Goal: Task Accomplishment & Management: Manage account settings

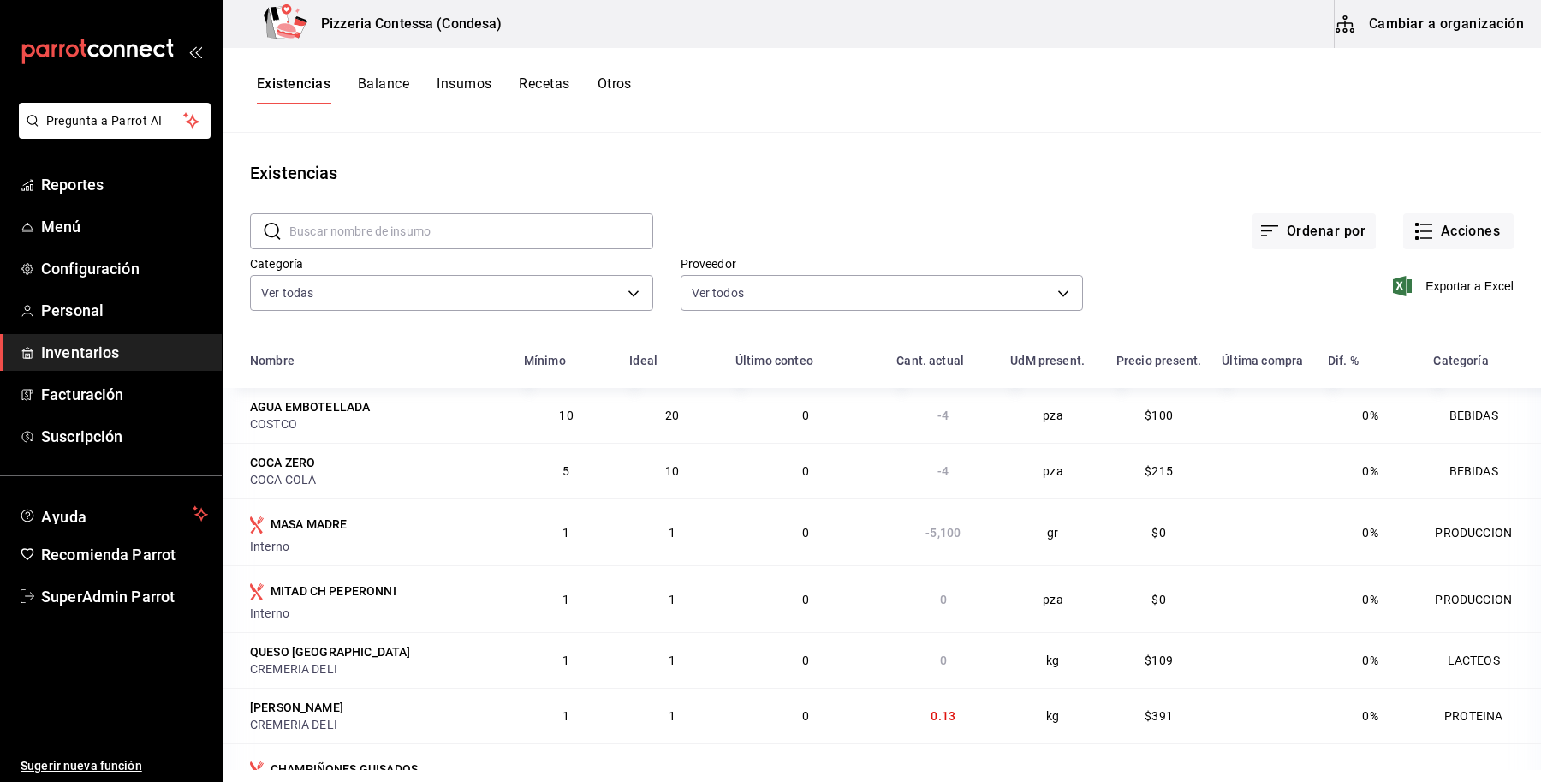
scroll to position [3011, 0]
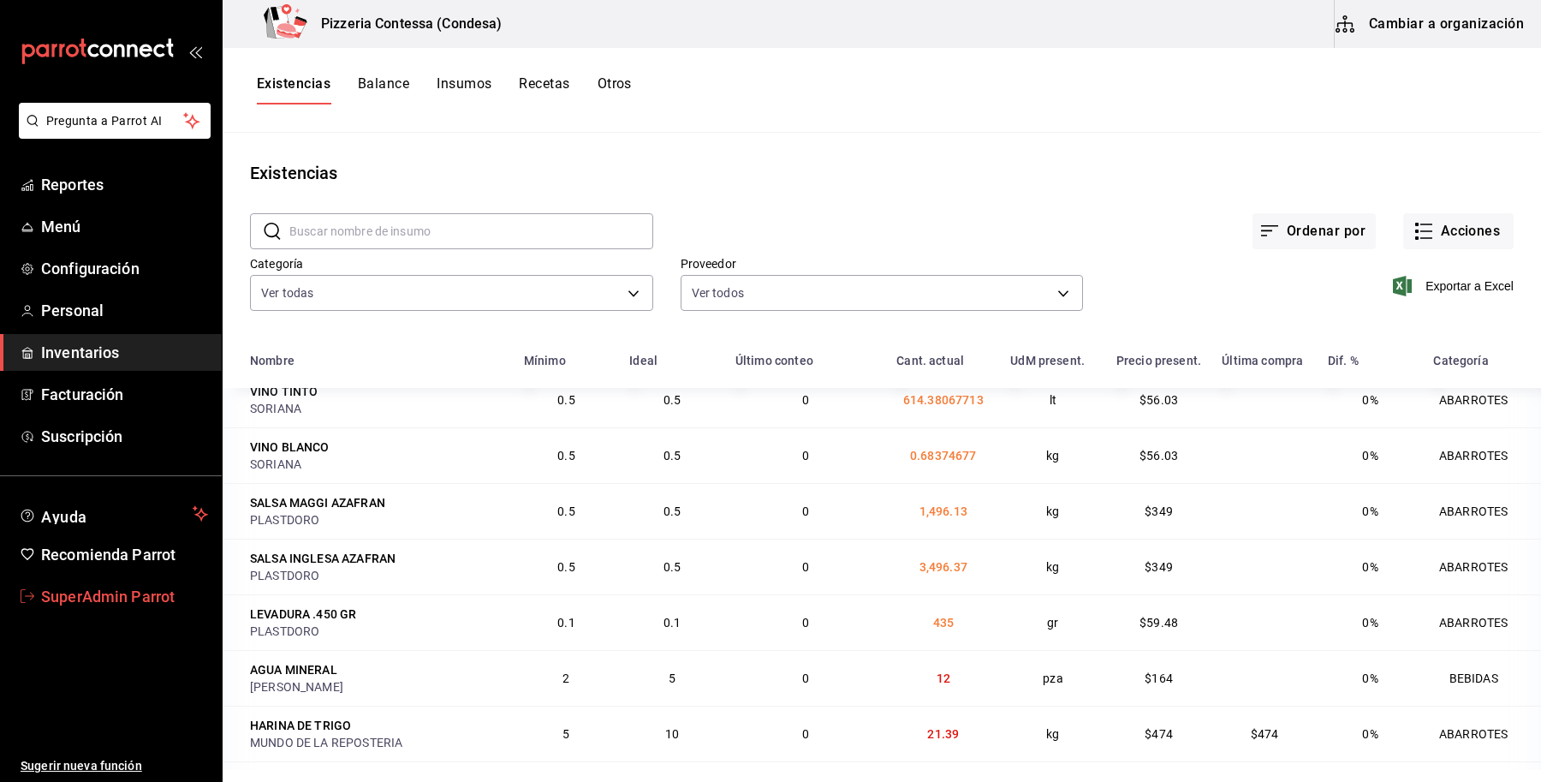
click at [107, 589] on span "SuperAdmin Parrot" at bounding box center [124, 596] width 167 height 23
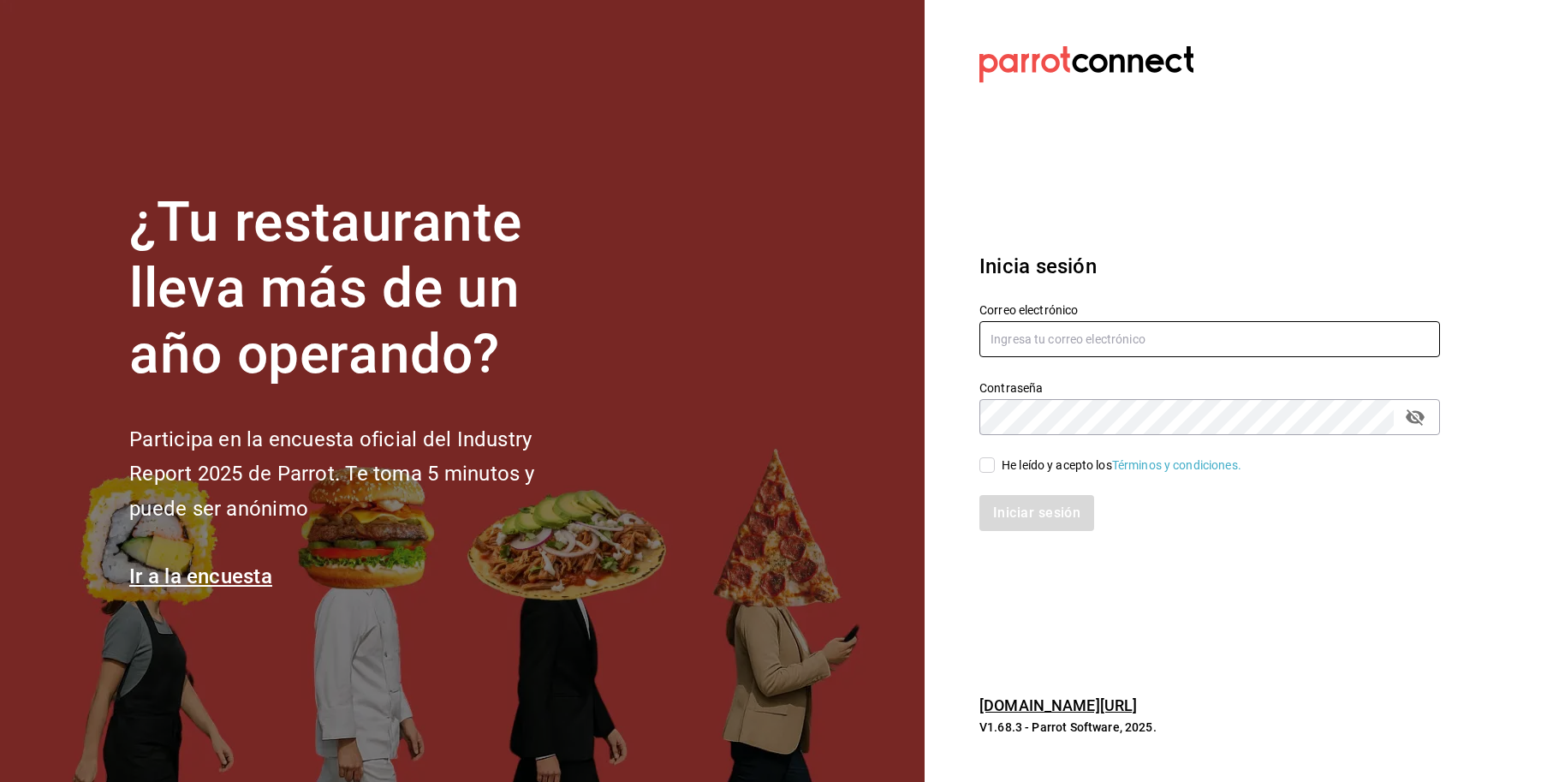
type input "pizzeriaccontessa@condesa.com"
drag, startPoint x: 1204, startPoint y: 347, endPoint x: 747, endPoint y: 431, distance: 463.9
click at [747, 431] on div "¿Tu restaurante lleva más de un año operando? Participa en la encuesta oficial …" at bounding box center [770, 391] width 1541 height 782
type input "broka@cdmx.com"
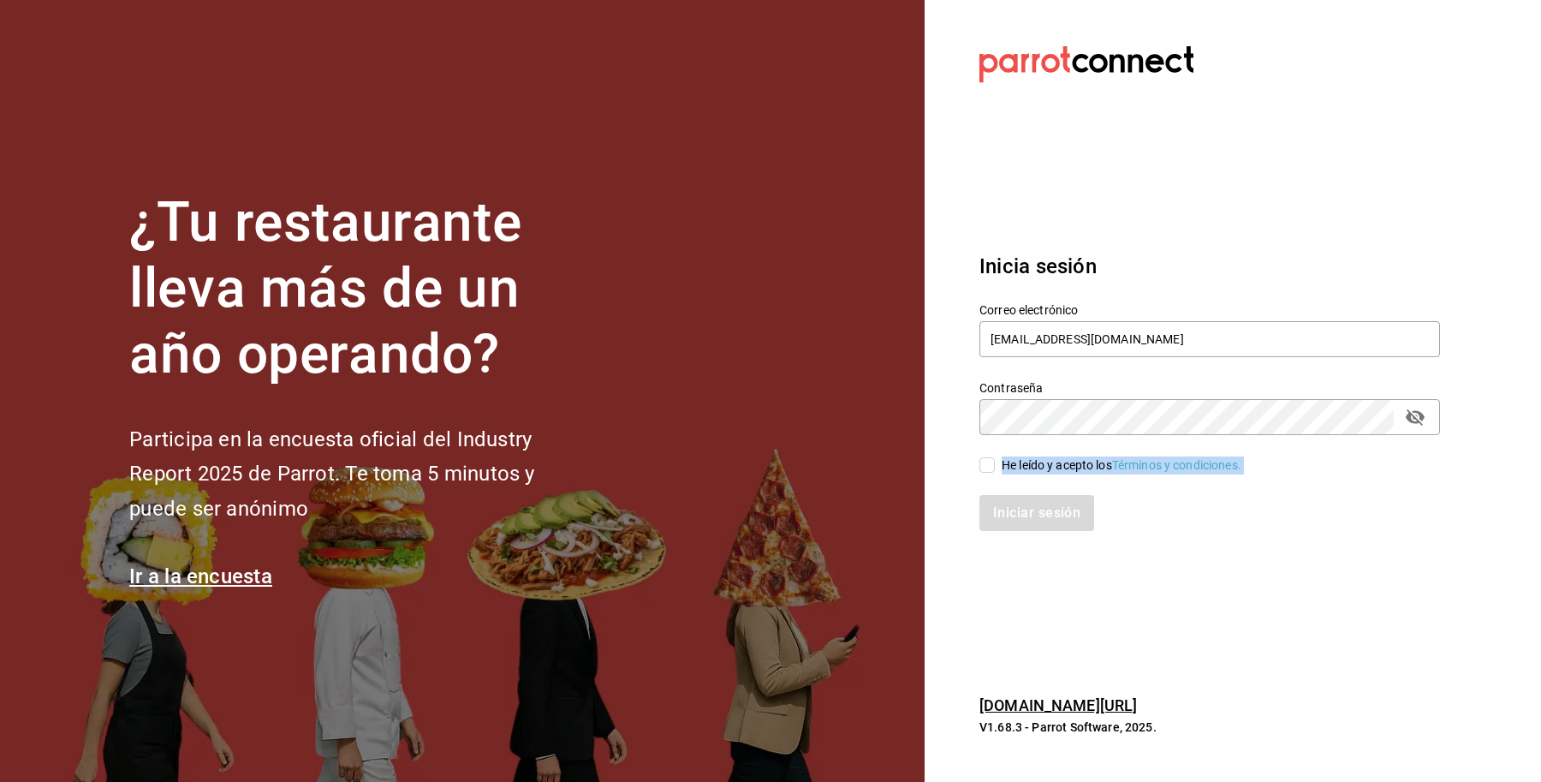
drag, startPoint x: 1034, startPoint y: 475, endPoint x: 985, endPoint y: 452, distance: 54.0
click at [985, 452] on div "Correo electrónico broka@cdmx.com Contraseña Contraseña He leído y acepto los T…" at bounding box center [1199, 406] width 481 height 249
click at [983, 468] on input "He leído y acepto los Términos y condiciones." at bounding box center [986, 464] width 15 height 15
checkbox input "true"
click at [1021, 516] on button "Iniciar sesión" at bounding box center [1037, 513] width 116 height 36
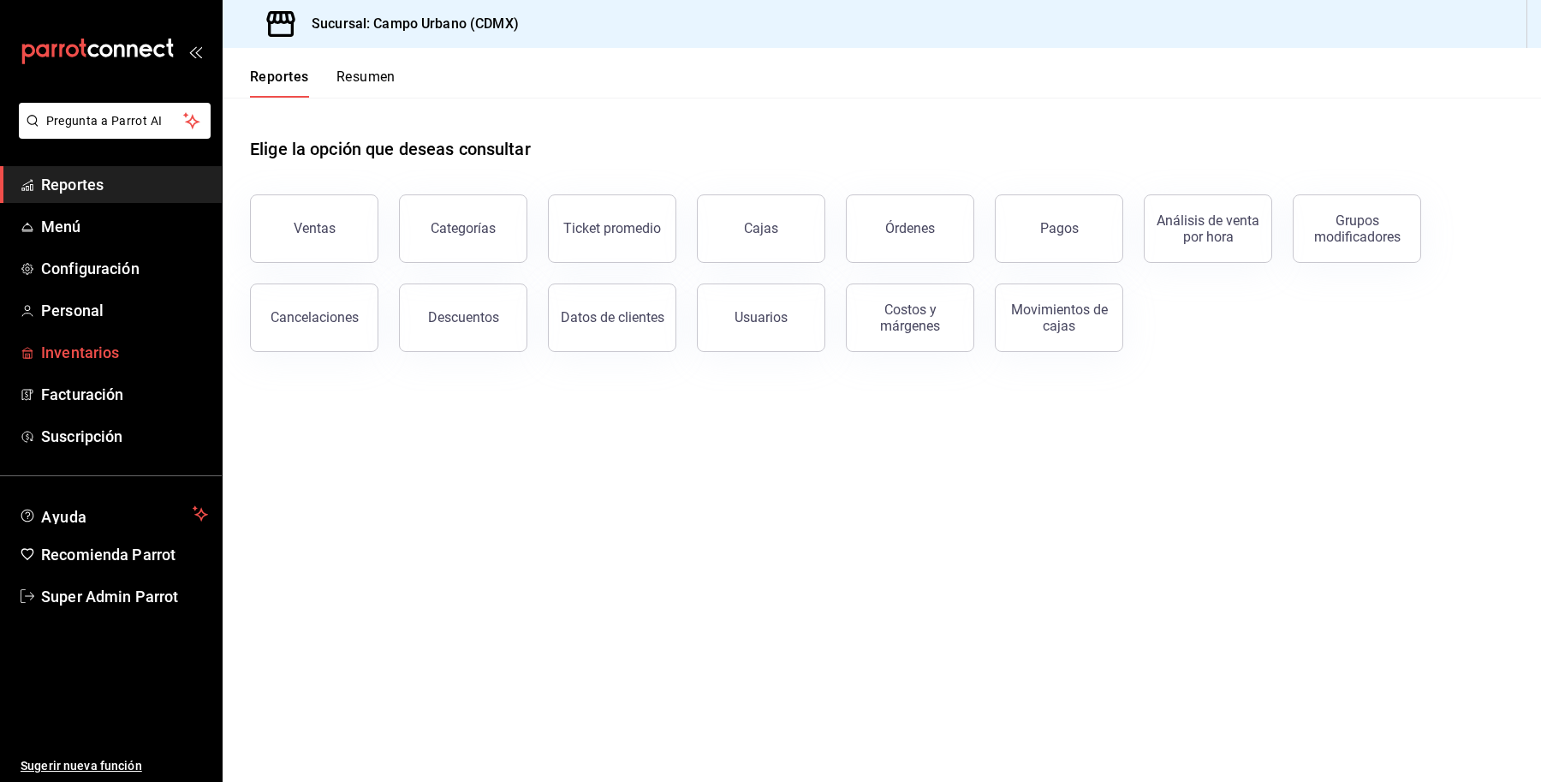
click at [86, 360] on span "Inventarios" at bounding box center [124, 352] width 167 height 23
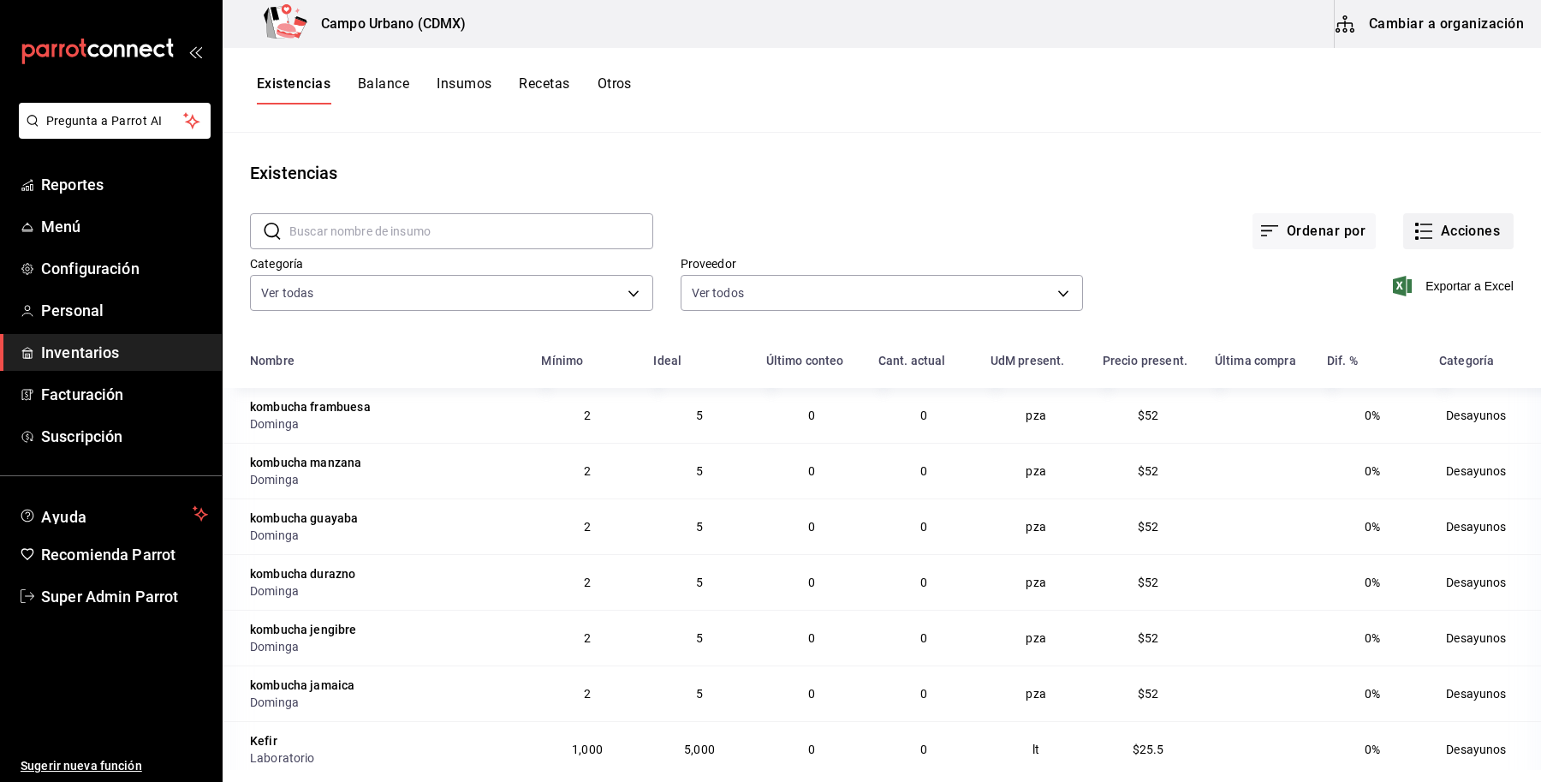
click at [1442, 234] on button "Acciones" at bounding box center [1458, 231] width 110 height 36
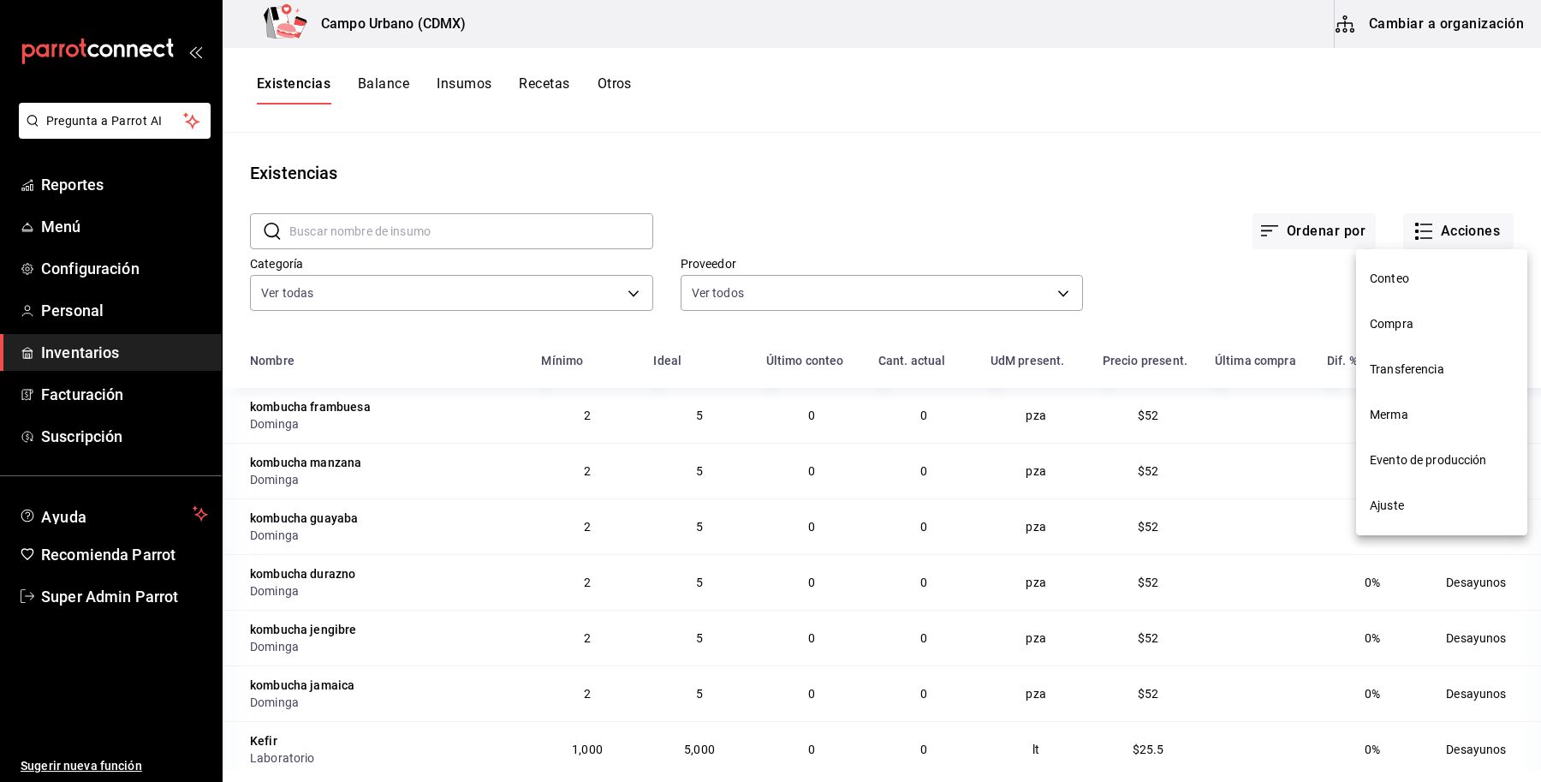
click at [621, 80] on div at bounding box center [770, 391] width 1541 height 782
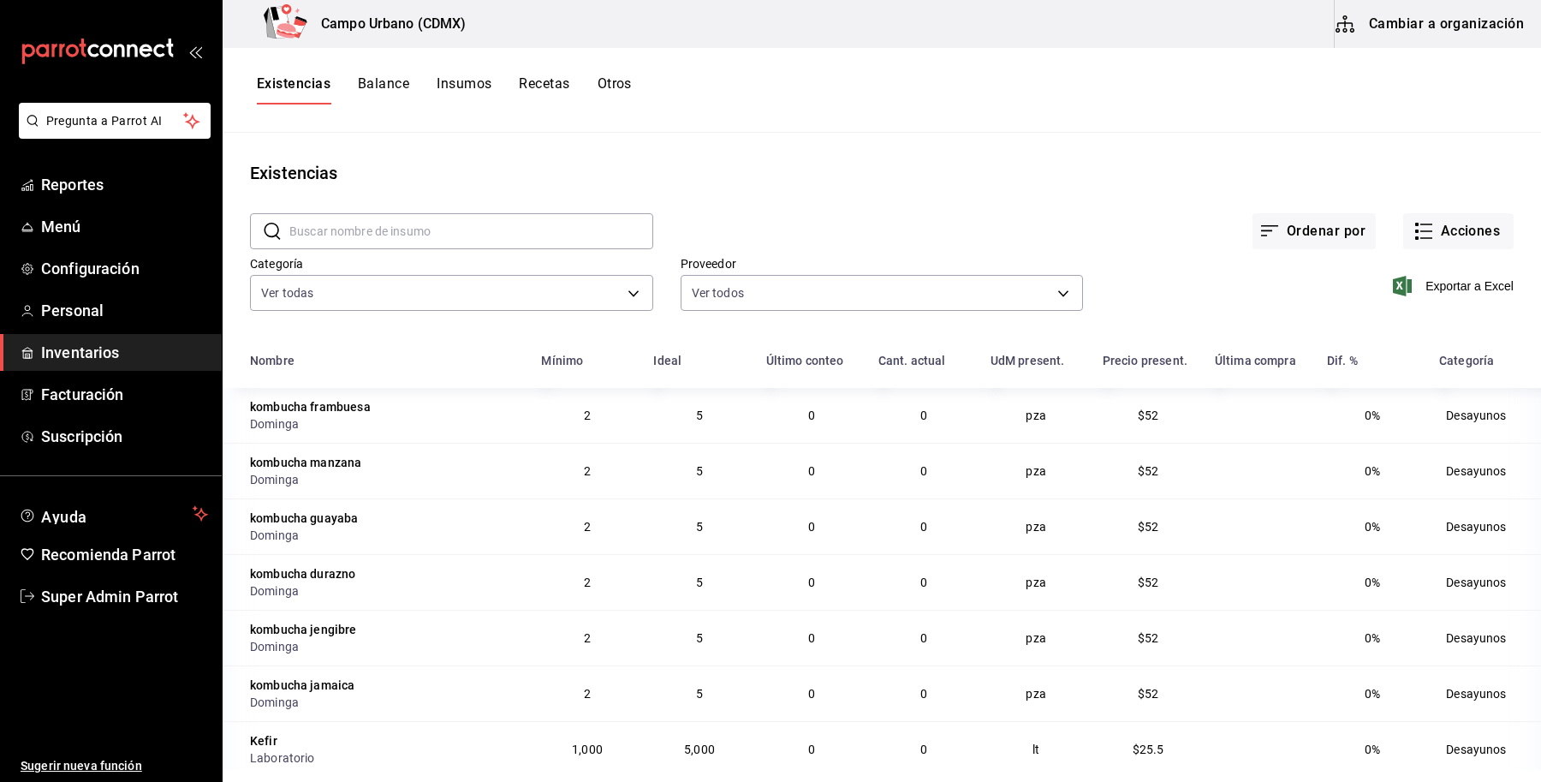
click at [621, 80] on div "Conteo Compra Transferencia Merma Evento de producción Ajuste" at bounding box center [770, 391] width 1541 height 782
click at [621, 80] on button "Otros" at bounding box center [615, 89] width 34 height 29
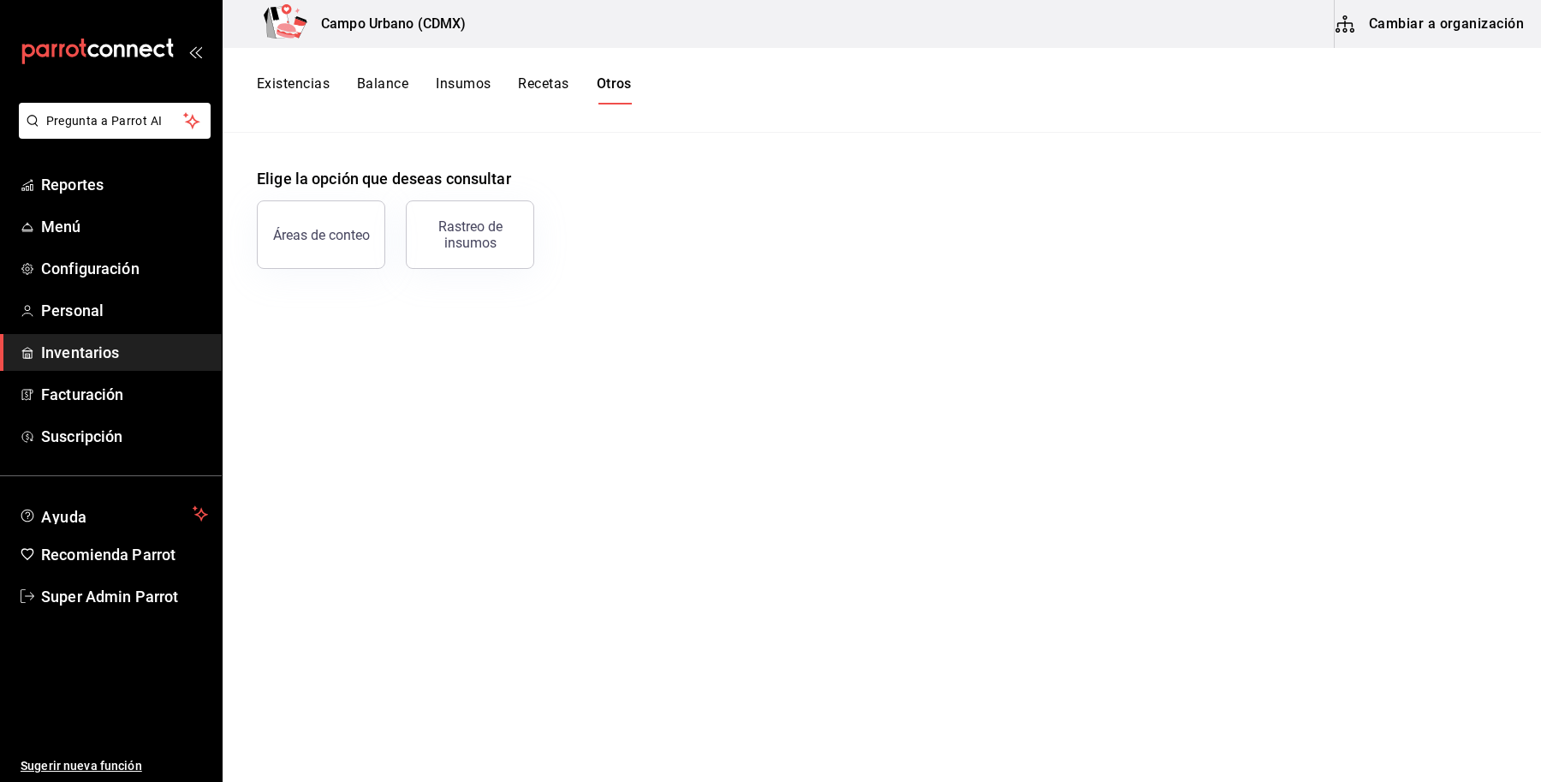
click at [1436, 28] on button "Cambiar a organización" at bounding box center [1431, 24] width 193 height 48
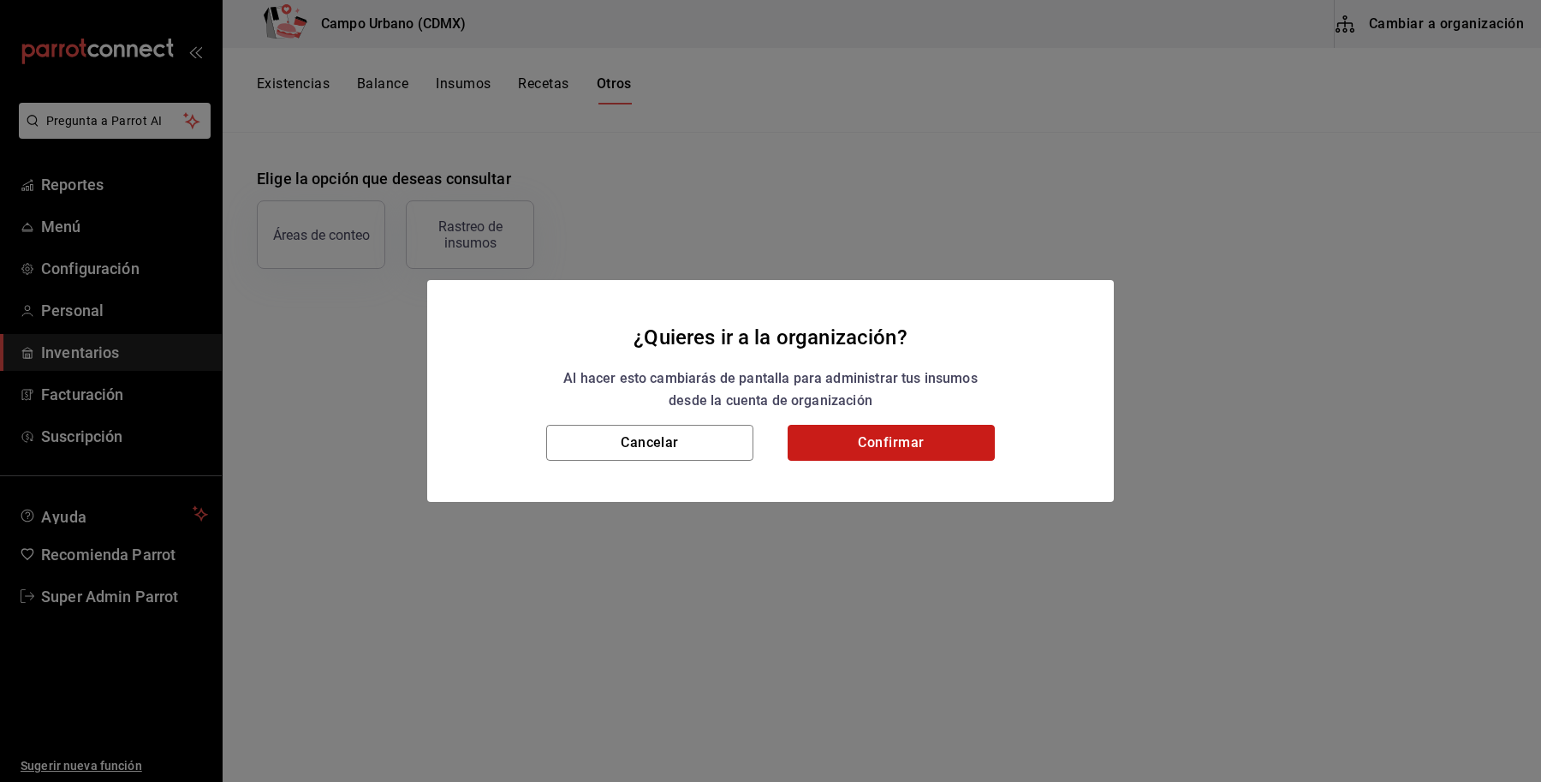
click at [890, 449] on button "Confirmar" at bounding box center [891, 443] width 207 height 36
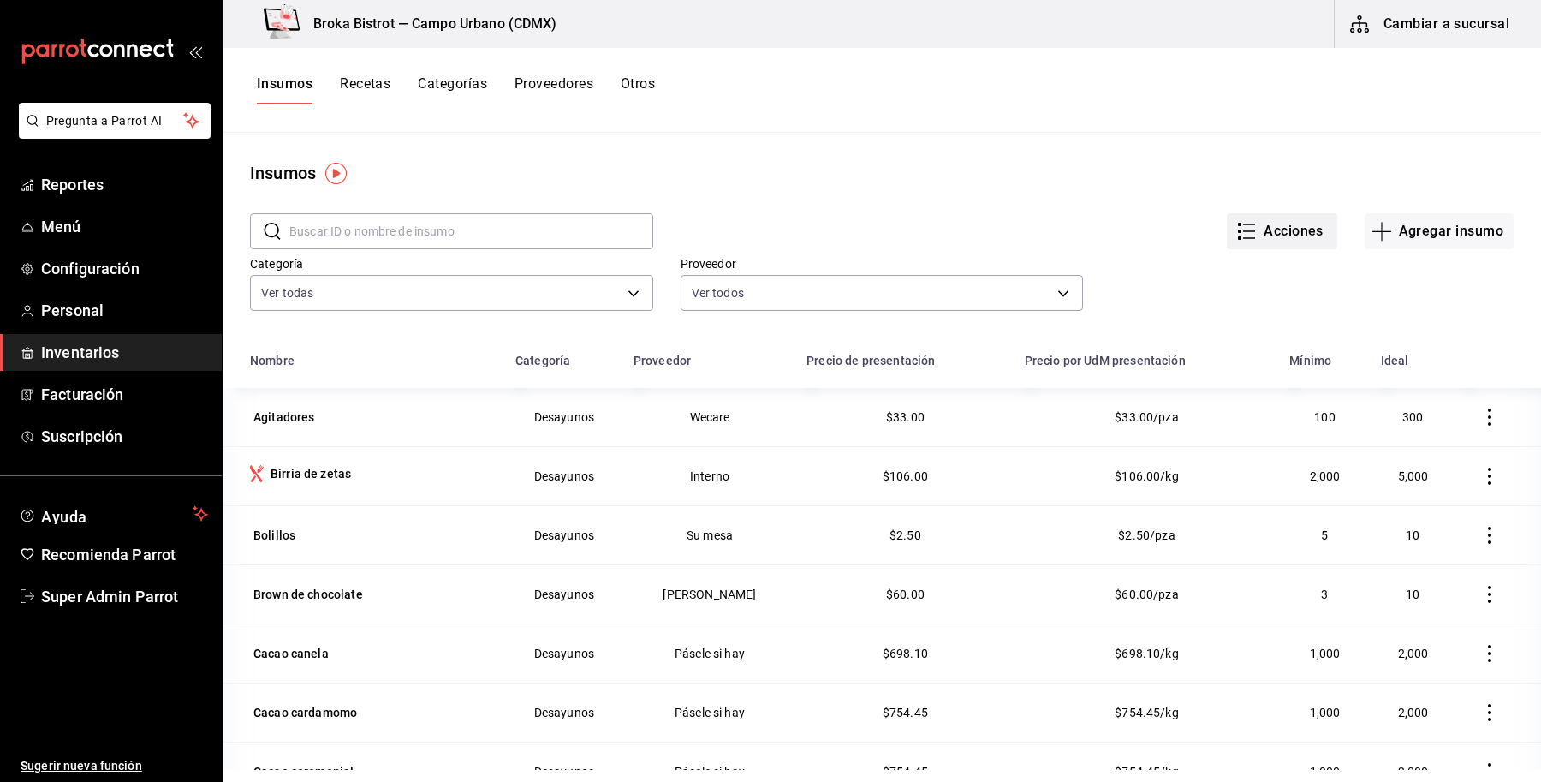
click at [1248, 244] on button "Acciones" at bounding box center [1282, 231] width 110 height 36
click at [1107, 173] on div at bounding box center [770, 391] width 1541 height 782
click at [1252, 242] on button "Acciones" at bounding box center [1282, 231] width 110 height 36
click at [1199, 261] on li "Exportar lista de insumos" at bounding box center [1231, 254] width 179 height 41
click at [1218, 244] on li "Exportar lista de insumos" at bounding box center [1231, 254] width 179 height 41
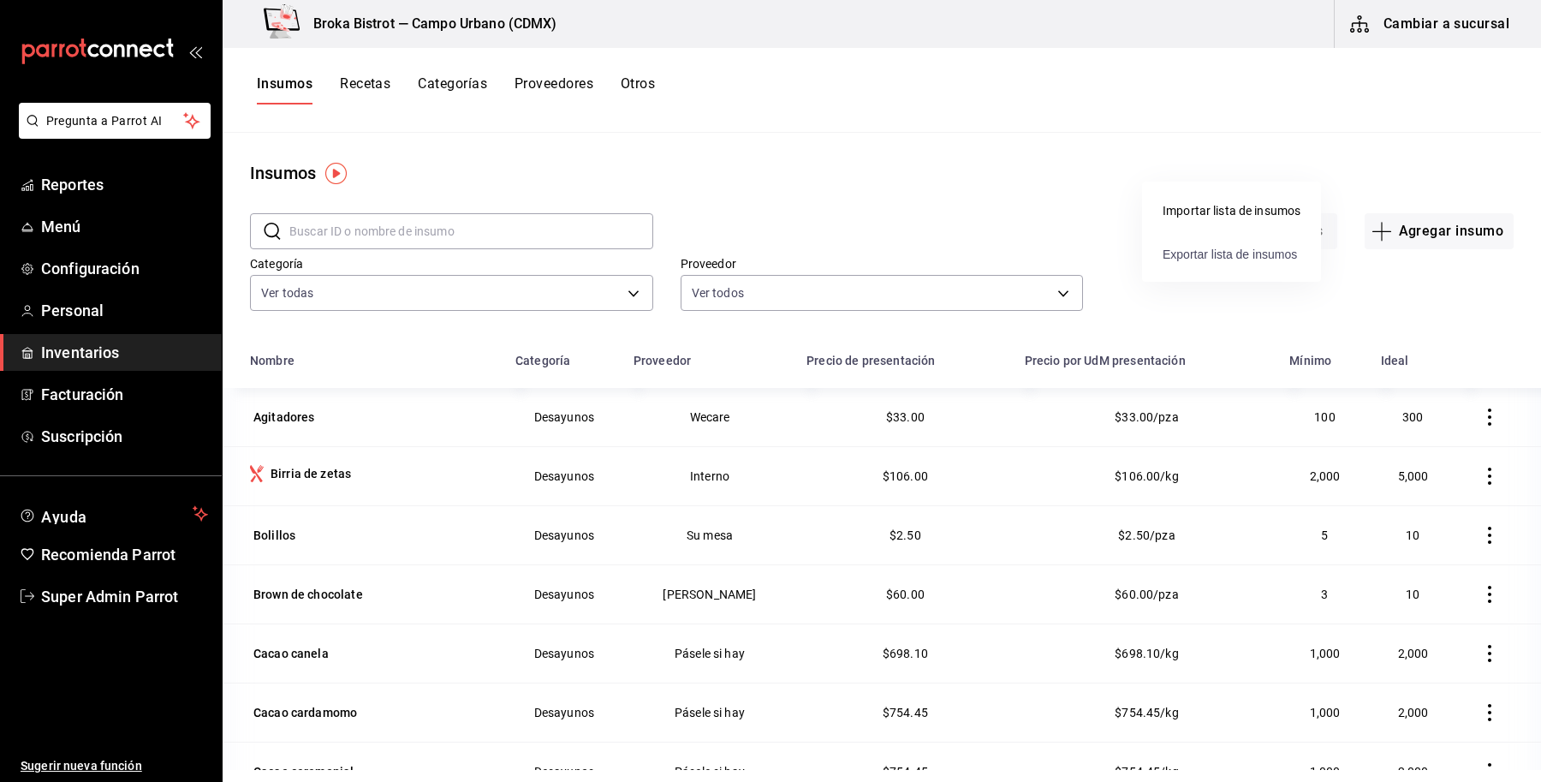
click at [1197, 250] on span "Exportar lista de insumos" at bounding box center [1229, 254] width 134 height 14
click at [1289, 229] on button "Acciones" at bounding box center [1282, 231] width 110 height 36
click at [1234, 148] on div at bounding box center [770, 391] width 1541 height 782
click at [1250, 227] on button "Acciones" at bounding box center [1282, 231] width 110 height 36
click at [1085, 122] on div at bounding box center [770, 391] width 1541 height 782
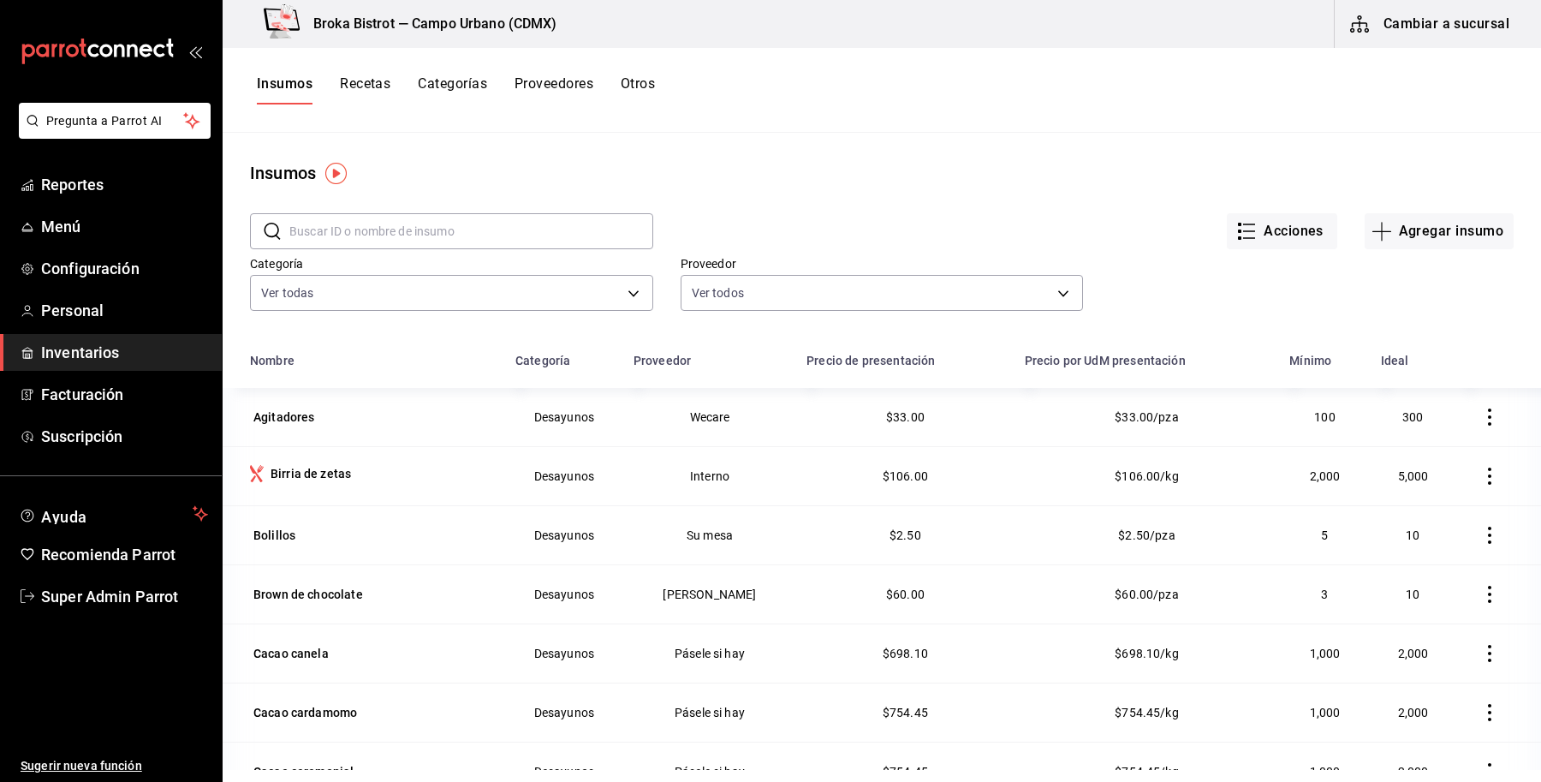
click at [377, 79] on button "Recetas" at bounding box center [365, 89] width 51 height 29
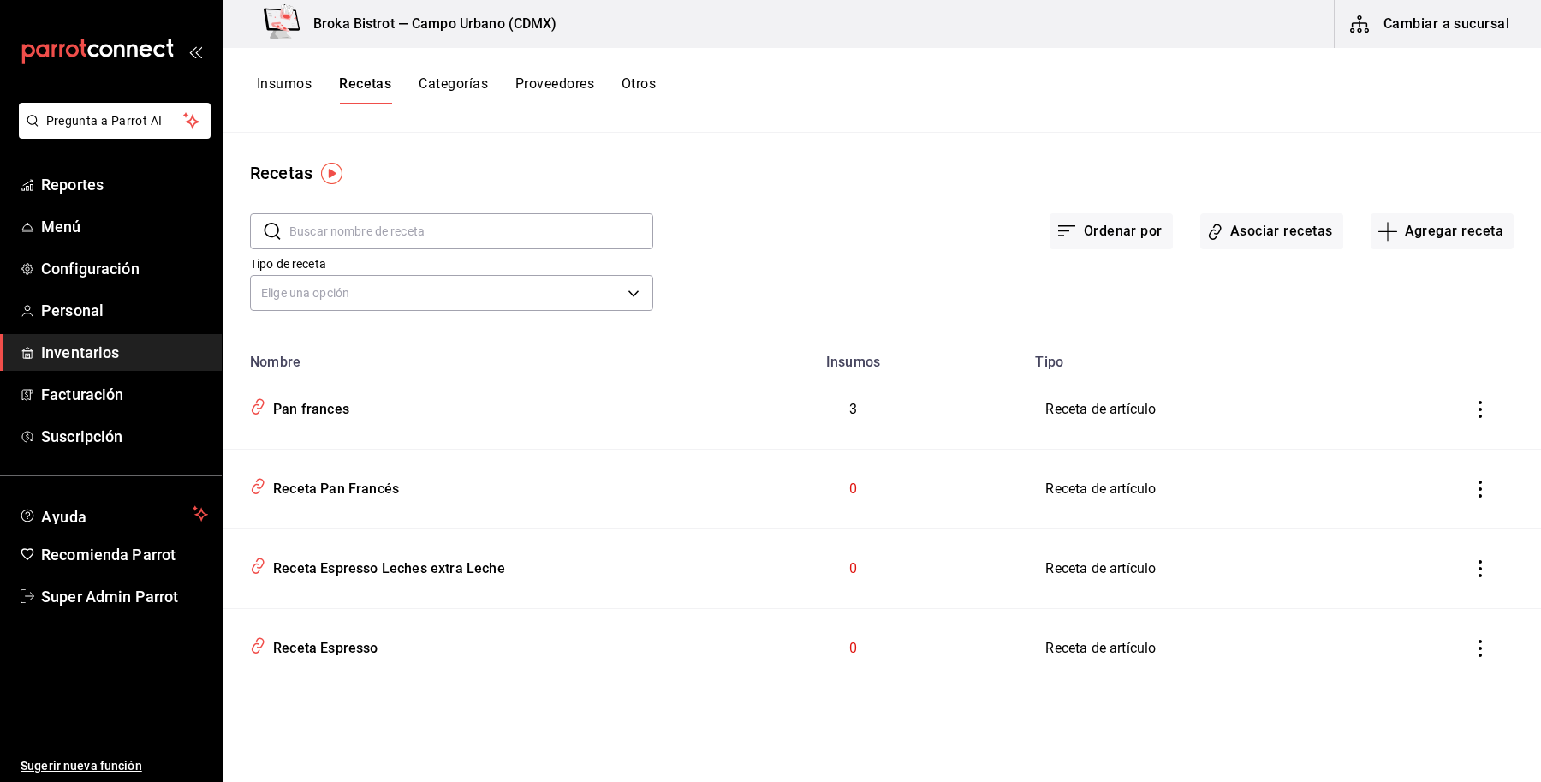
click at [657, 124] on div "Insumos Recetas Categorías Proveedores Otros" at bounding box center [882, 90] width 1318 height 85
click at [633, 70] on div "Insumos Recetas Categorías Proveedores Otros" at bounding box center [882, 90] width 1318 height 85
drag, startPoint x: 686, startPoint y: 114, endPoint x: 657, endPoint y: 77, distance: 46.4
click at [685, 114] on div "Insumos Recetas Categorías Proveedores Otros" at bounding box center [882, 90] width 1318 height 85
click at [656, 77] on button "Otros" at bounding box center [638, 89] width 34 height 29
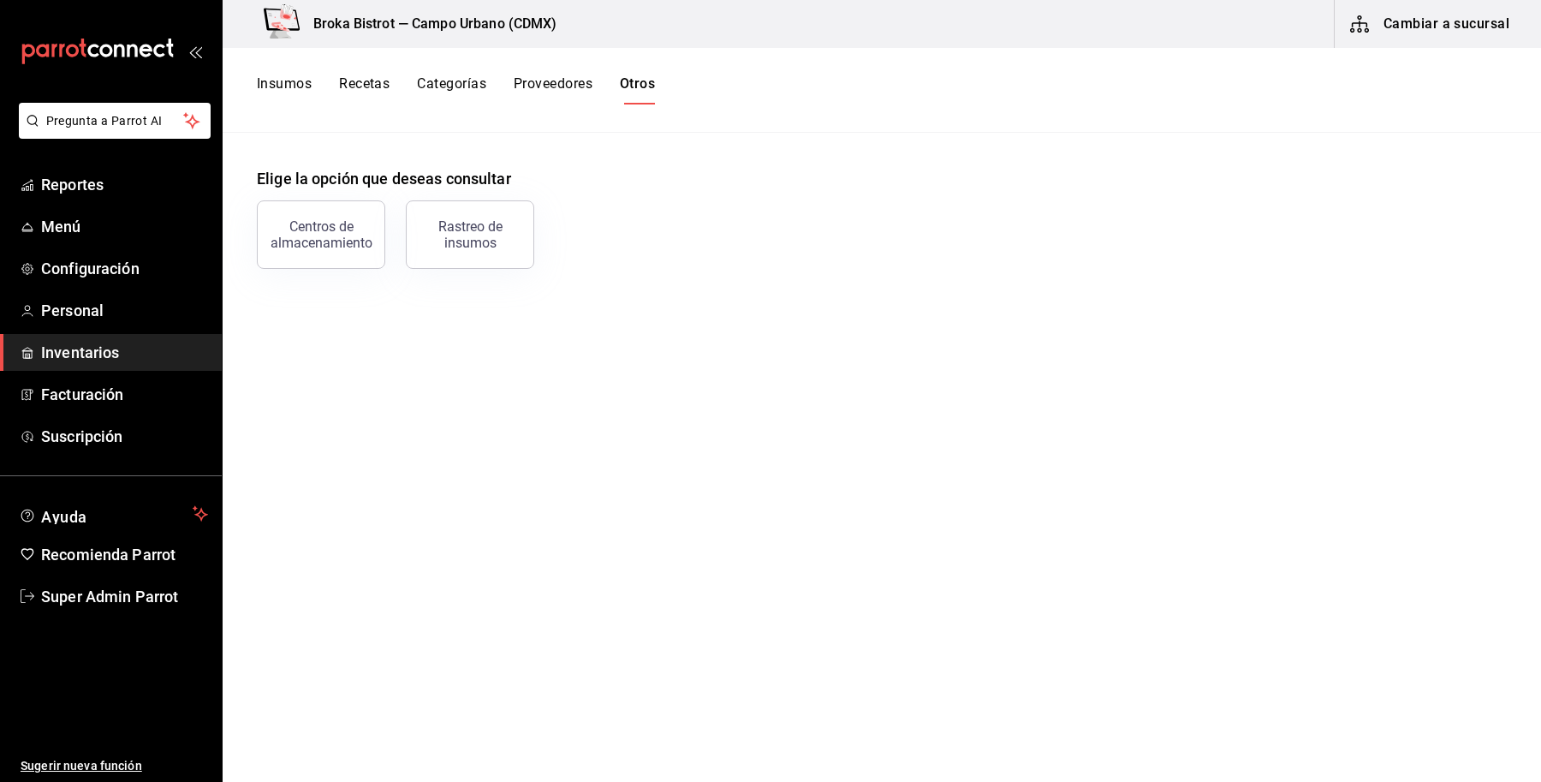
click at [327, 237] on div "Centros de almacenamiento" at bounding box center [321, 234] width 106 height 33
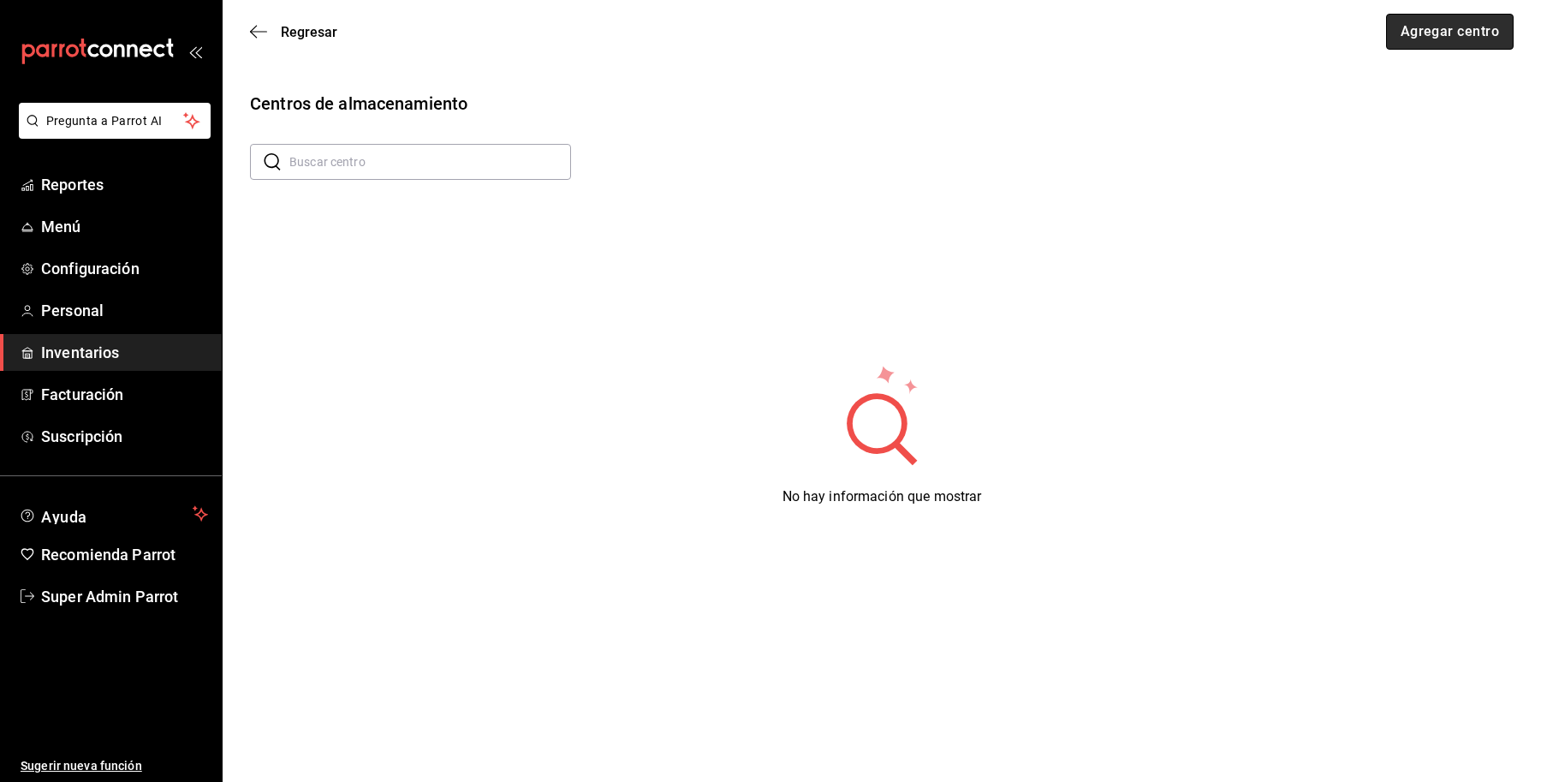
click at [1460, 27] on button "Agregar centro" at bounding box center [1450, 32] width 128 height 36
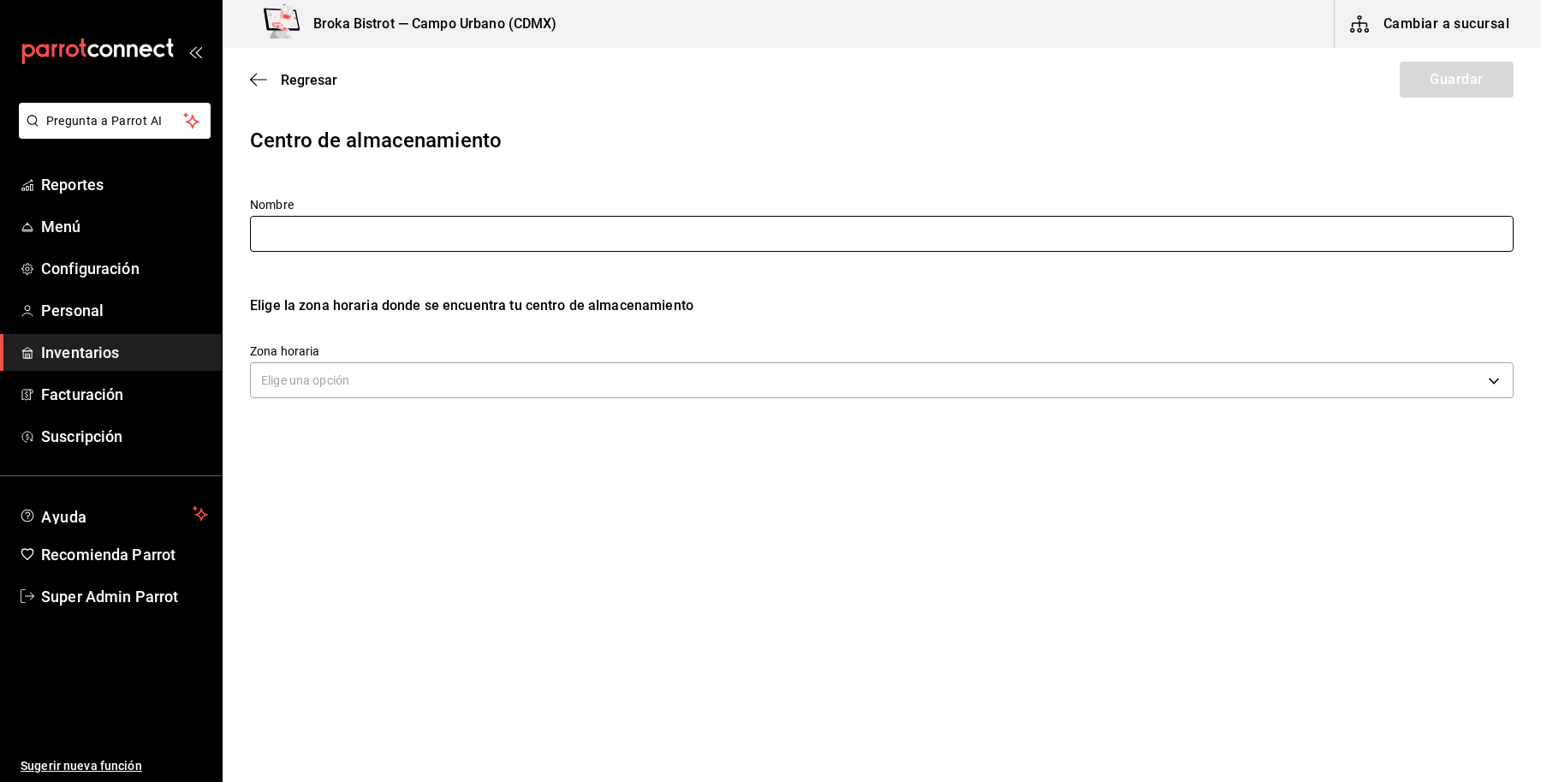
drag, startPoint x: 488, startPoint y: 232, endPoint x: 477, endPoint y: 217, distance: 19.0
click at [488, 232] on input "text" at bounding box center [881, 234] width 1263 height 36
click at [317, 74] on span "Regresar" at bounding box center [309, 80] width 56 height 16
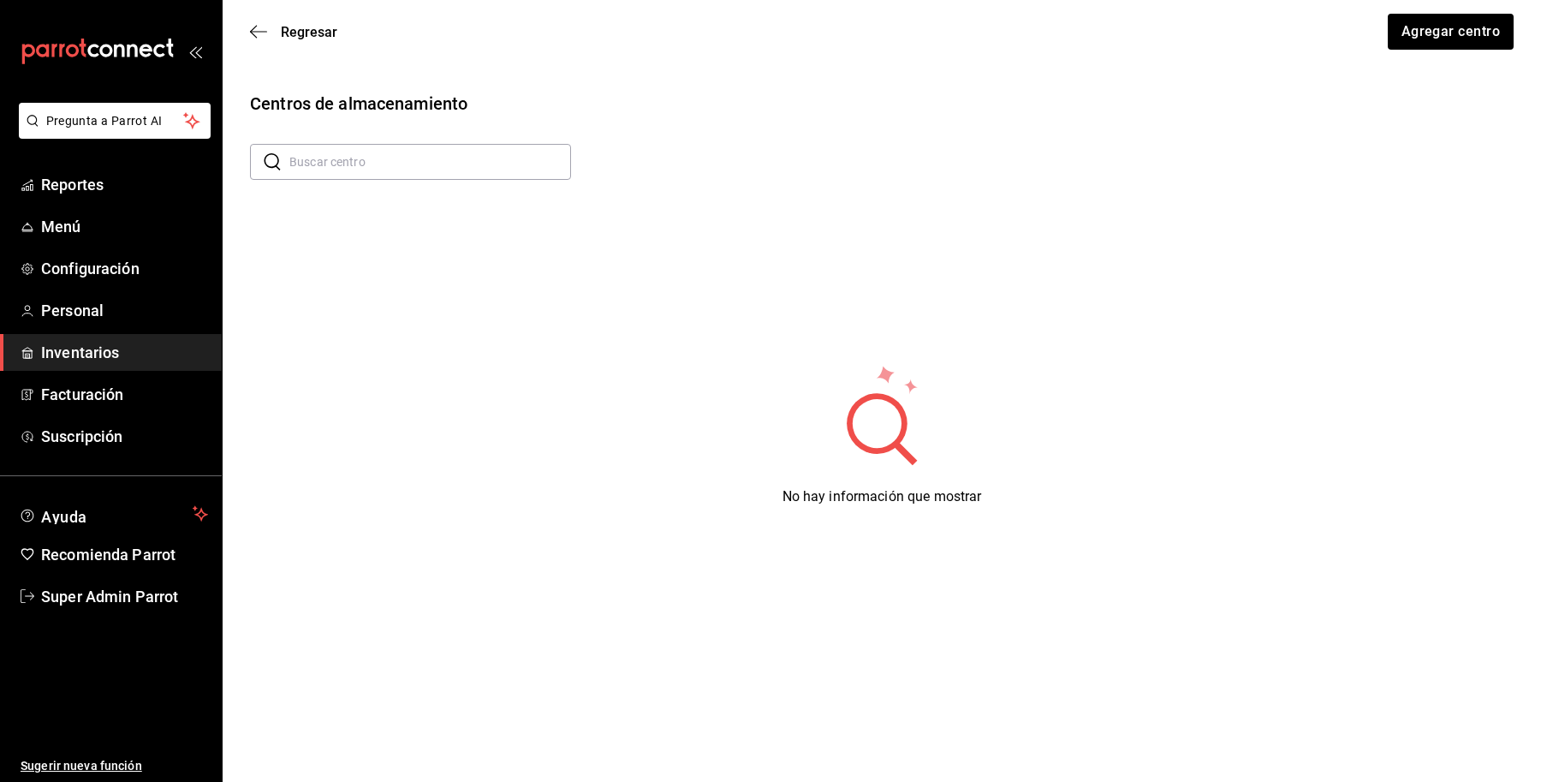
click at [334, 152] on input "text" at bounding box center [430, 162] width 282 height 34
click at [308, 163] on input "text" at bounding box center [430, 162] width 282 height 34
click at [1432, 39] on button "Agregar centro" at bounding box center [1450, 32] width 128 height 36
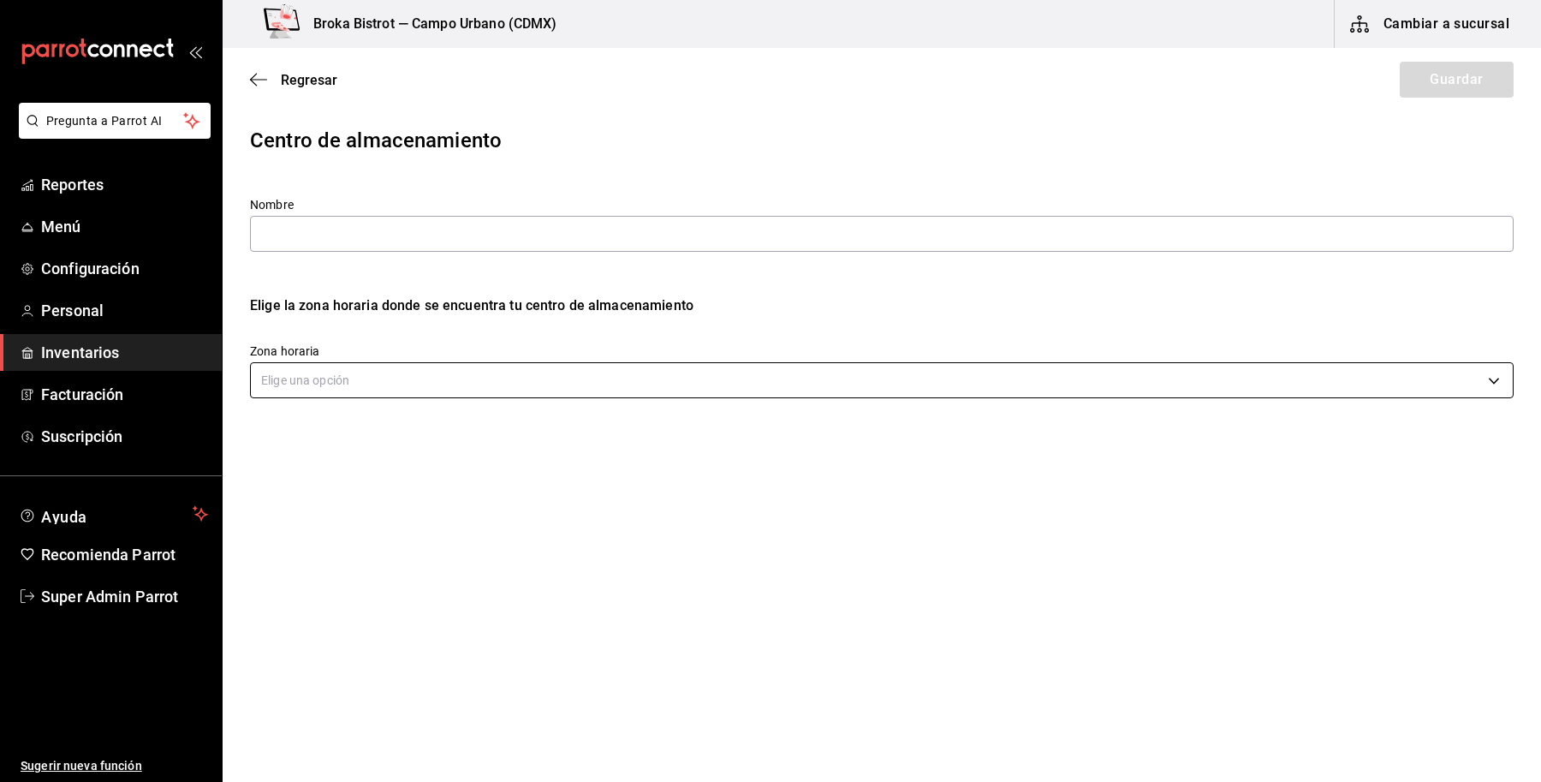
click at [669, 387] on body "Pregunta a Parrot AI Reportes Menú Configuración Personal Inventarios Facturaci…" at bounding box center [770, 342] width 1541 height 685
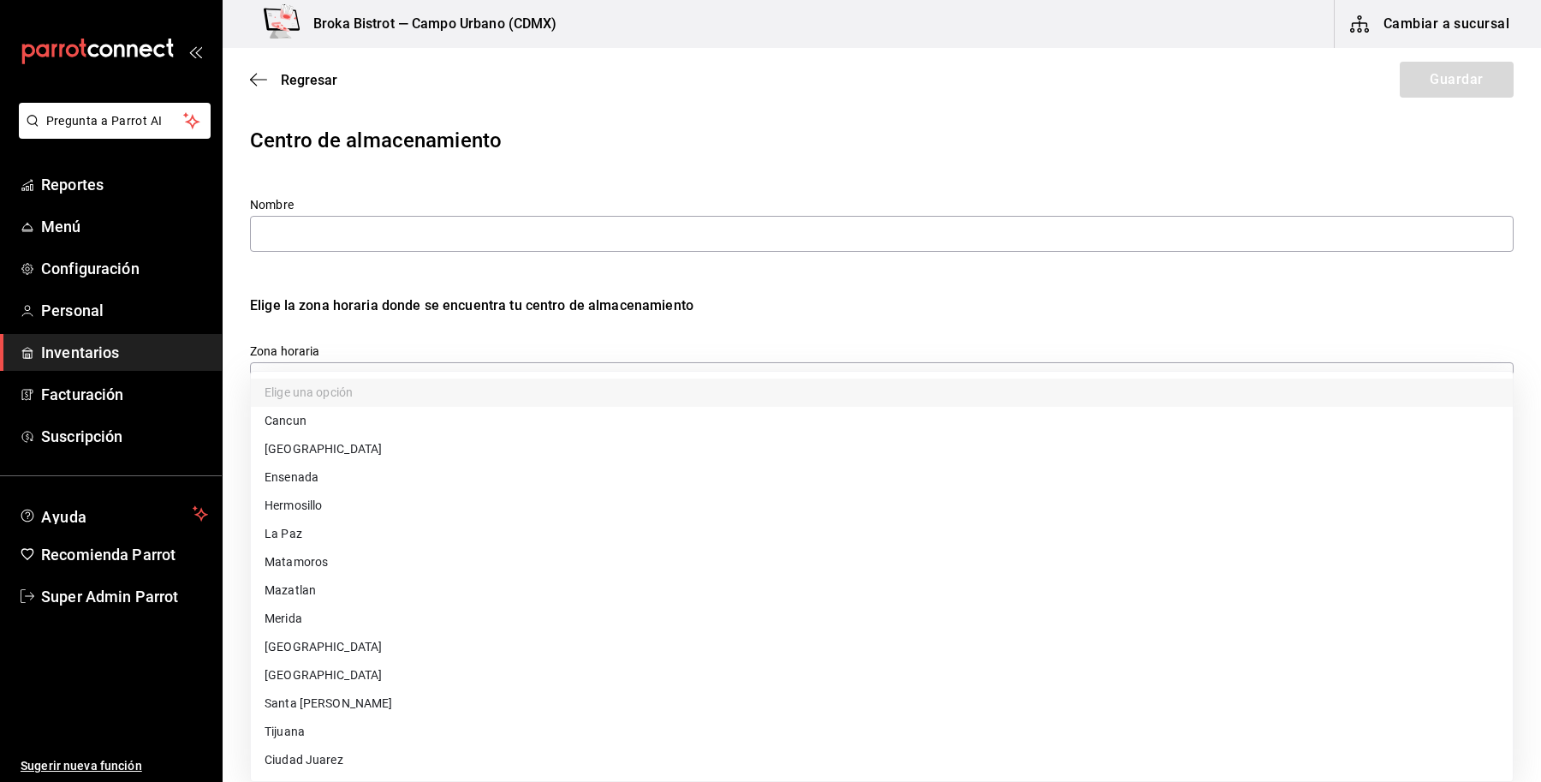
click at [708, 304] on div at bounding box center [770, 391] width 1541 height 782
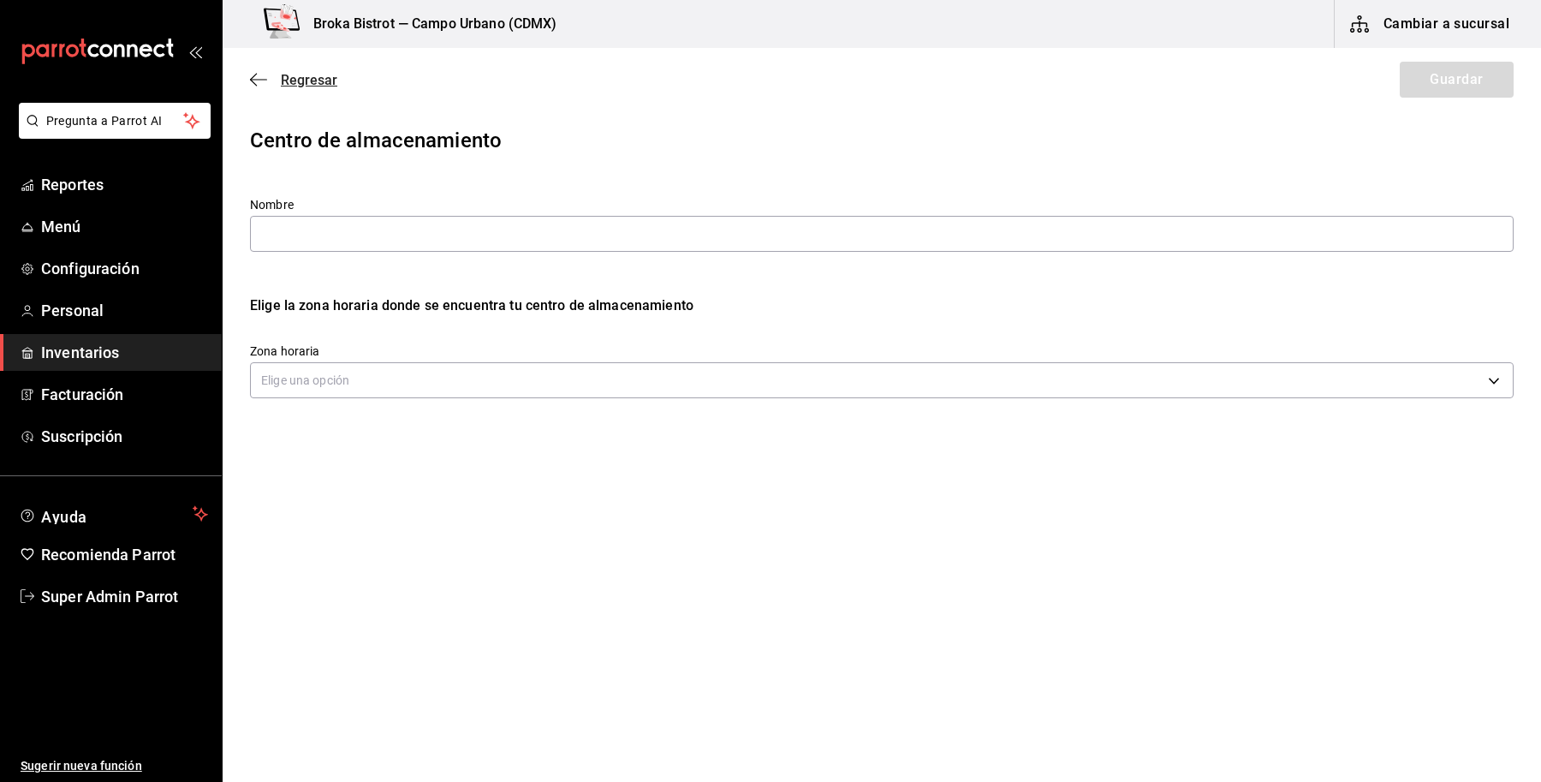
click at [281, 84] on span "Regresar" at bounding box center [309, 80] width 56 height 16
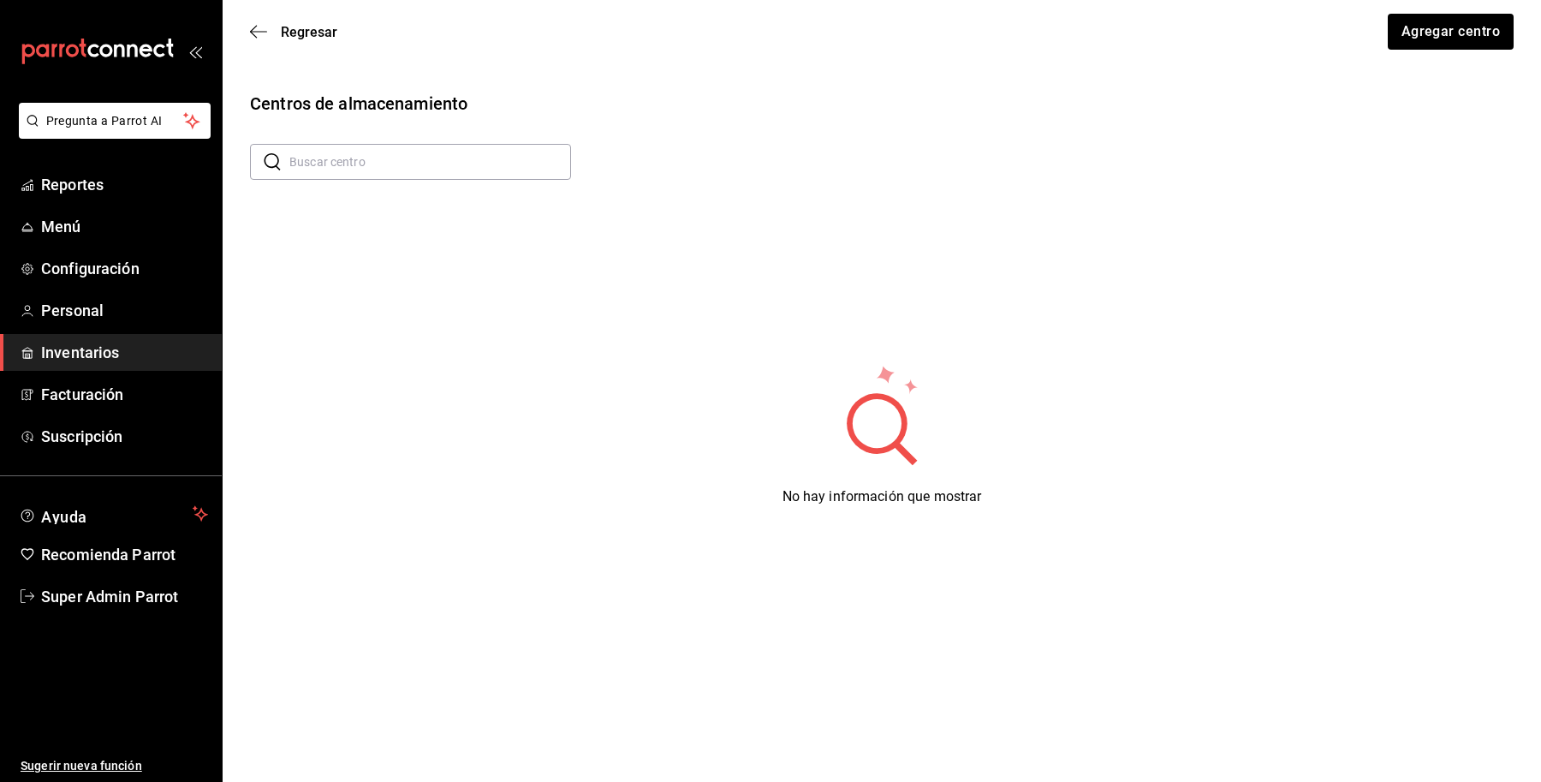
click at [300, 18] on div "Regresar Agregar centro" at bounding box center [882, 31] width 1318 height 63
click at [292, 35] on span "Regresar" at bounding box center [309, 32] width 56 height 16
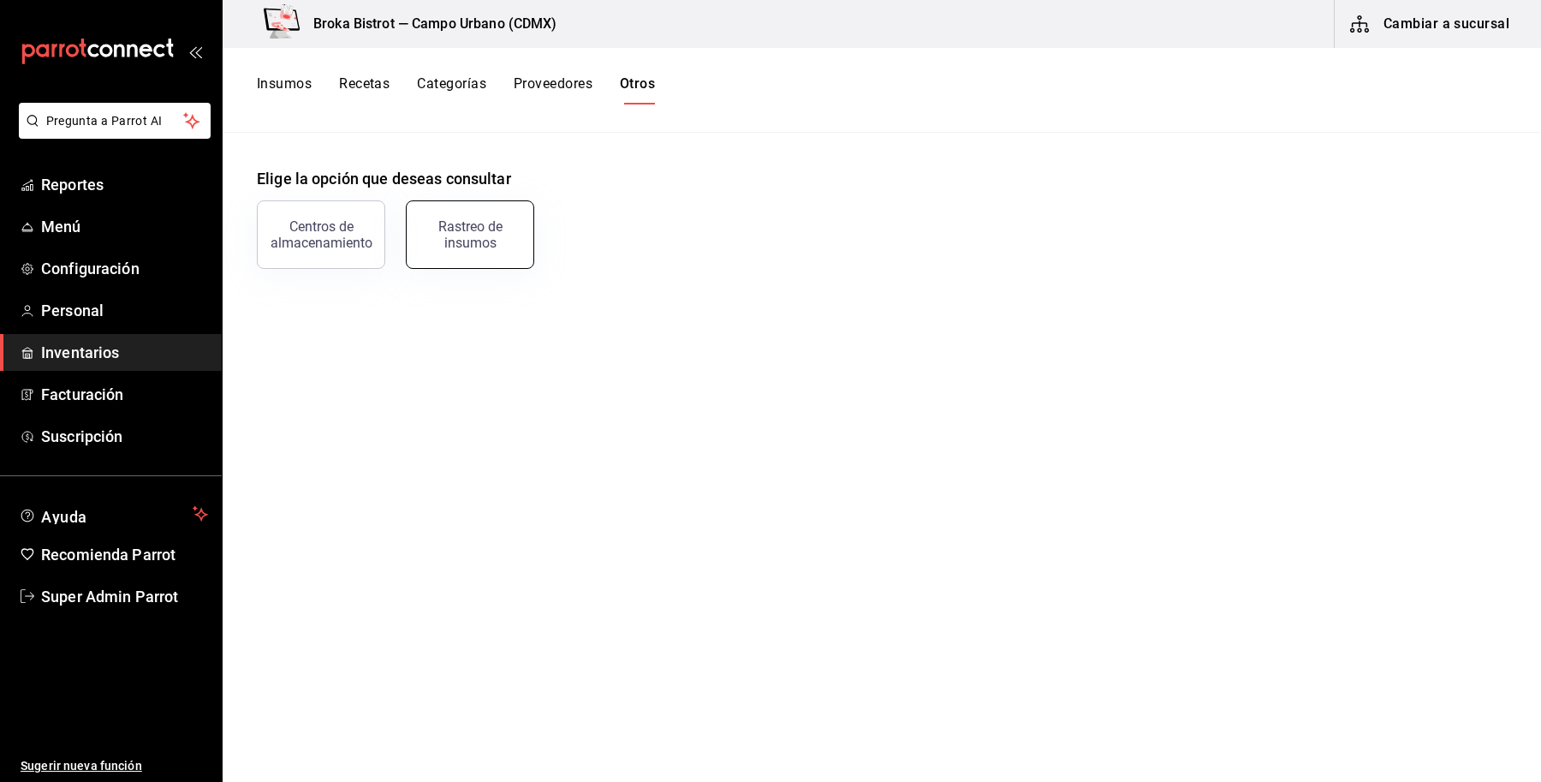
click at [484, 237] on div "Rastreo de insumos" at bounding box center [470, 234] width 106 height 33
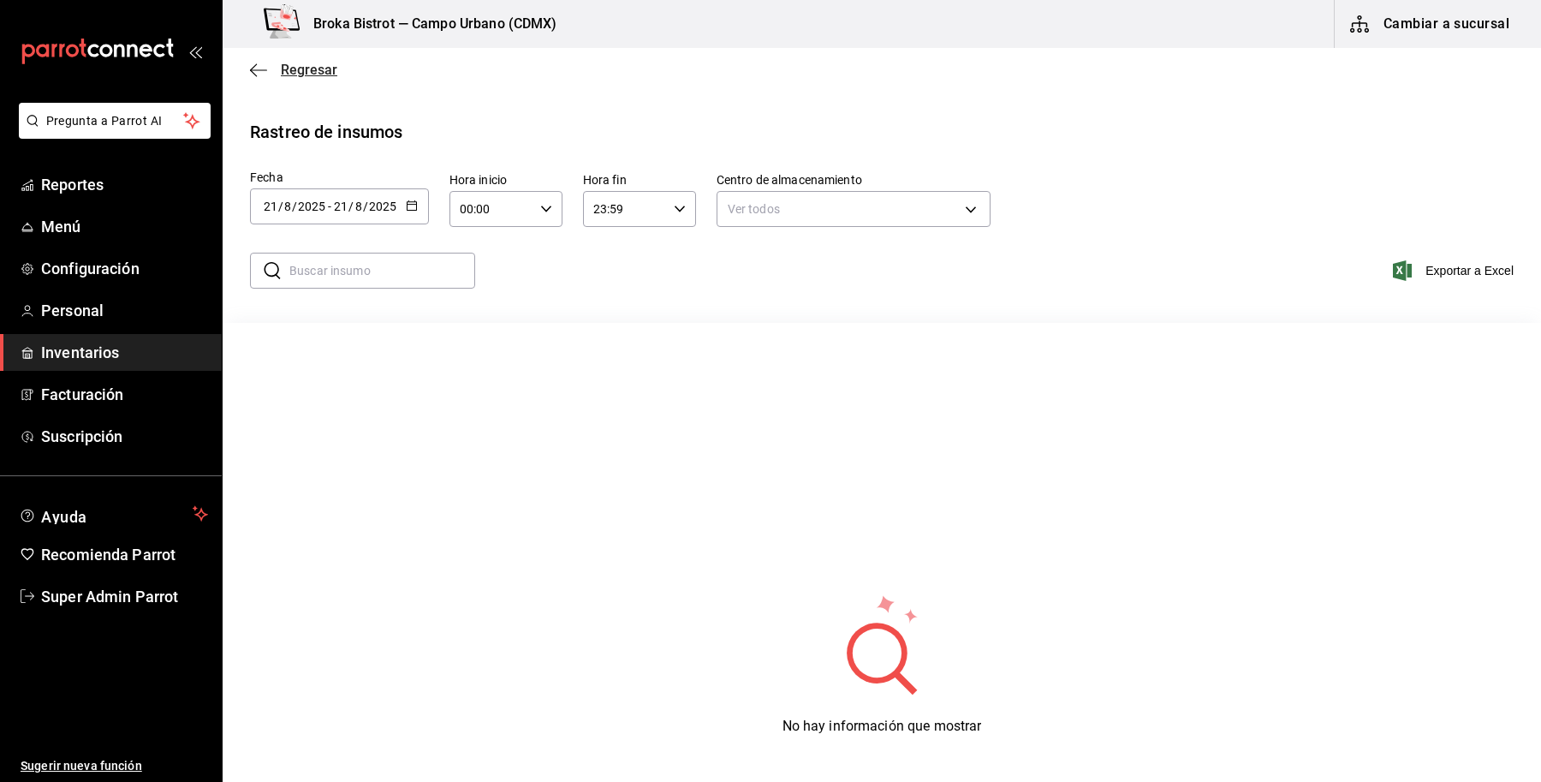
click at [296, 68] on span "Regresar" at bounding box center [309, 70] width 56 height 16
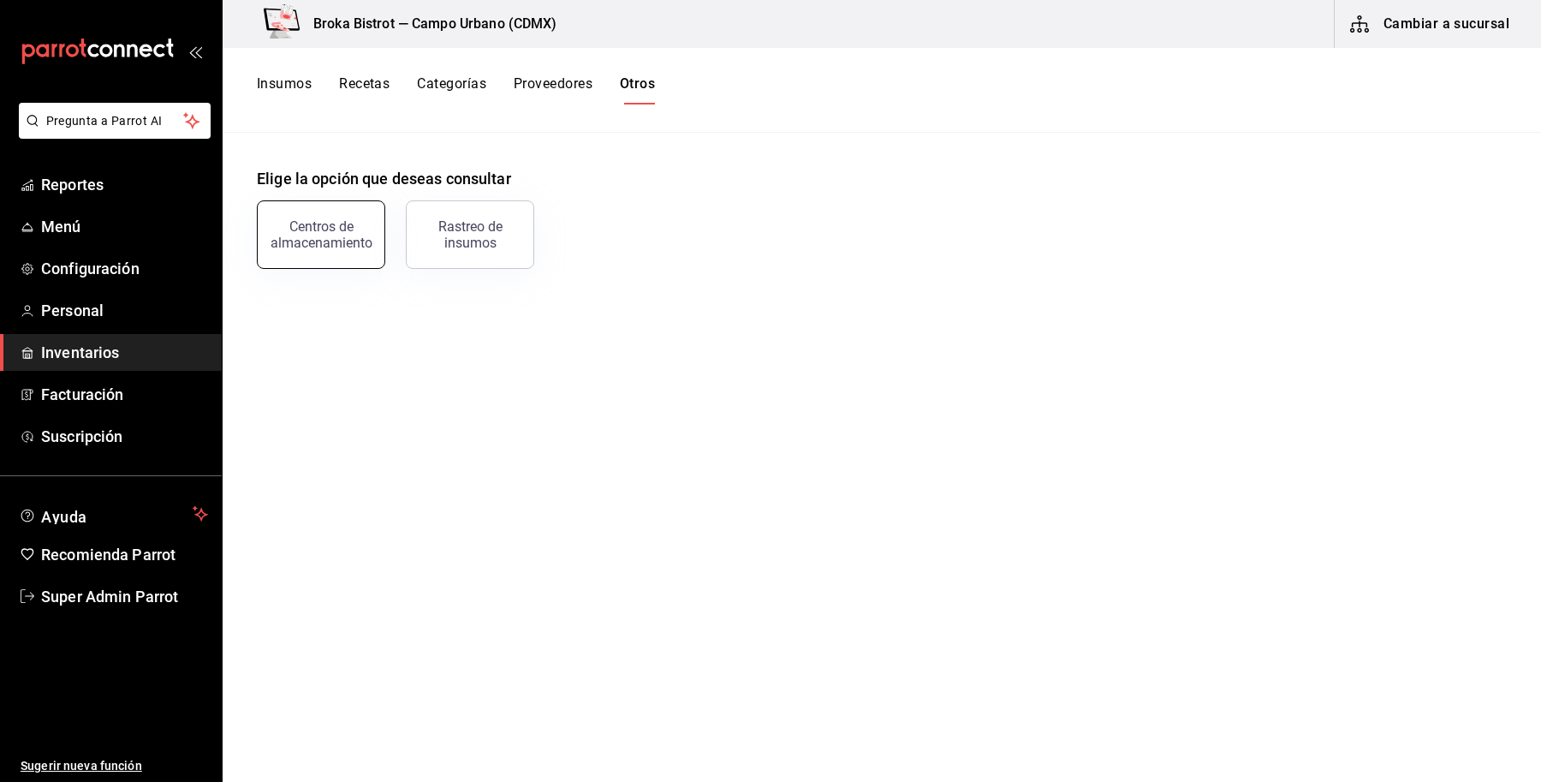
click at [340, 221] on div "Centros de almacenamiento" at bounding box center [321, 234] width 106 height 33
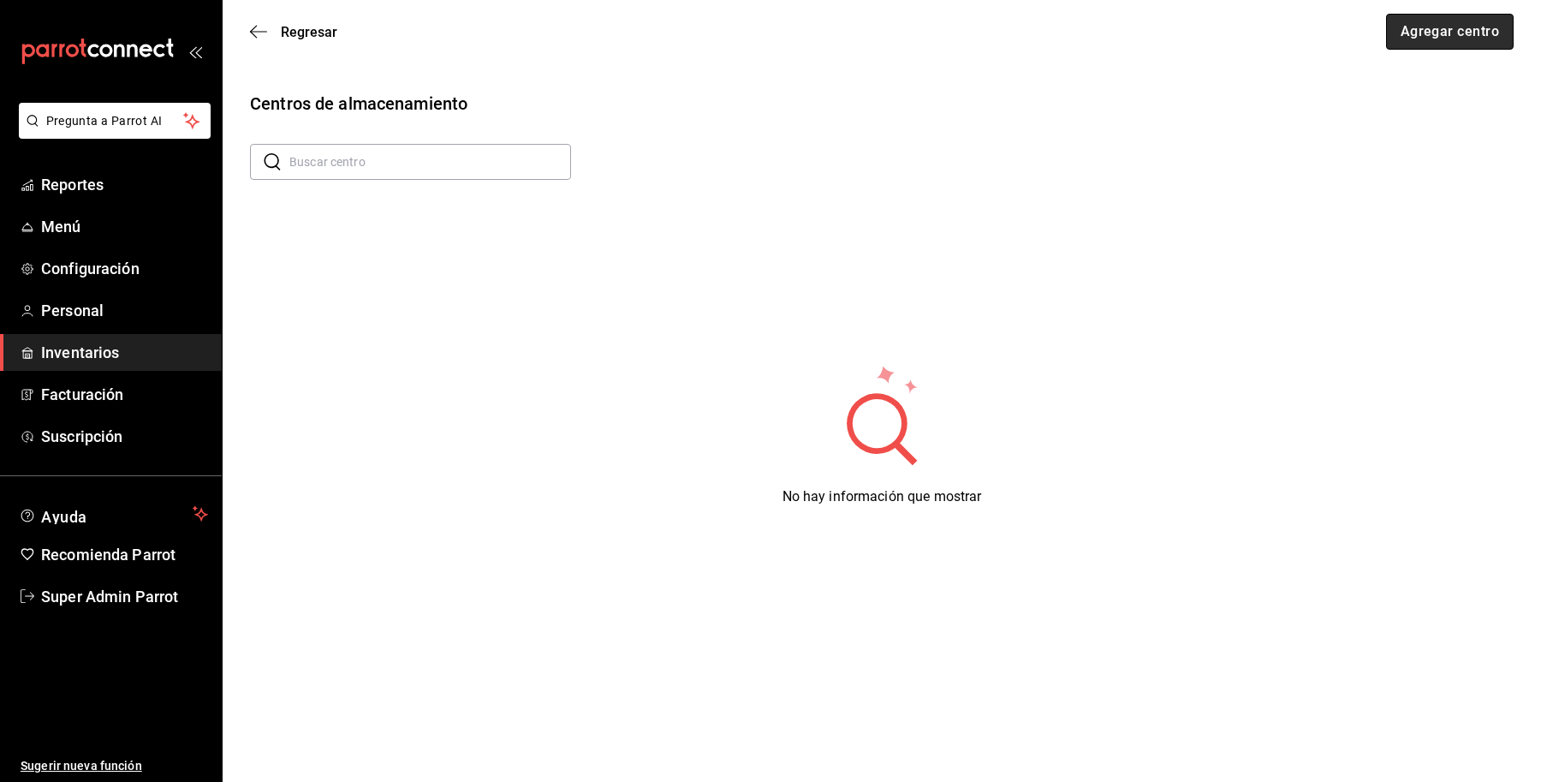
click at [1423, 28] on button "Agregar centro" at bounding box center [1450, 32] width 128 height 36
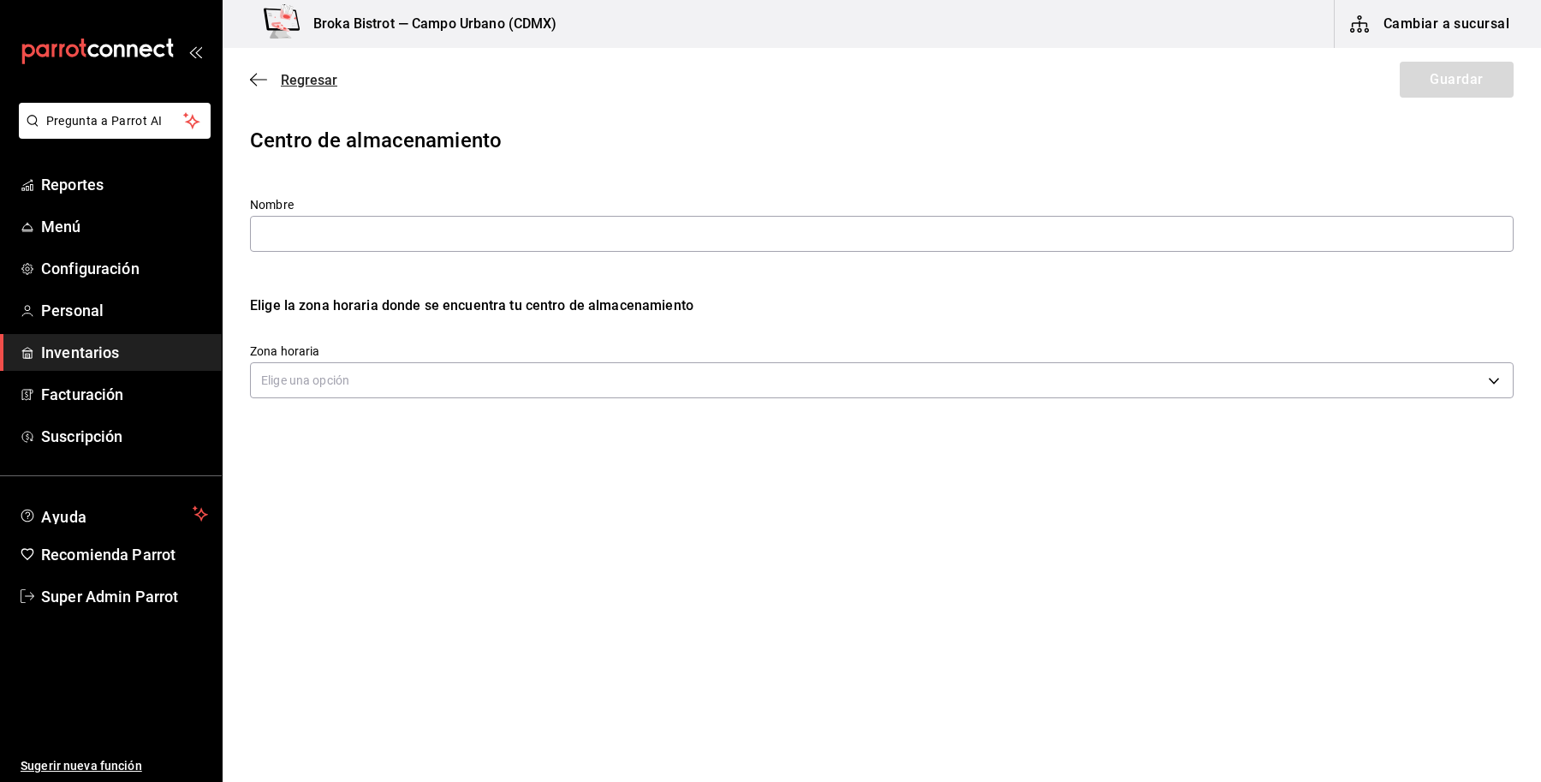
click at [312, 75] on span "Regresar" at bounding box center [309, 80] width 56 height 16
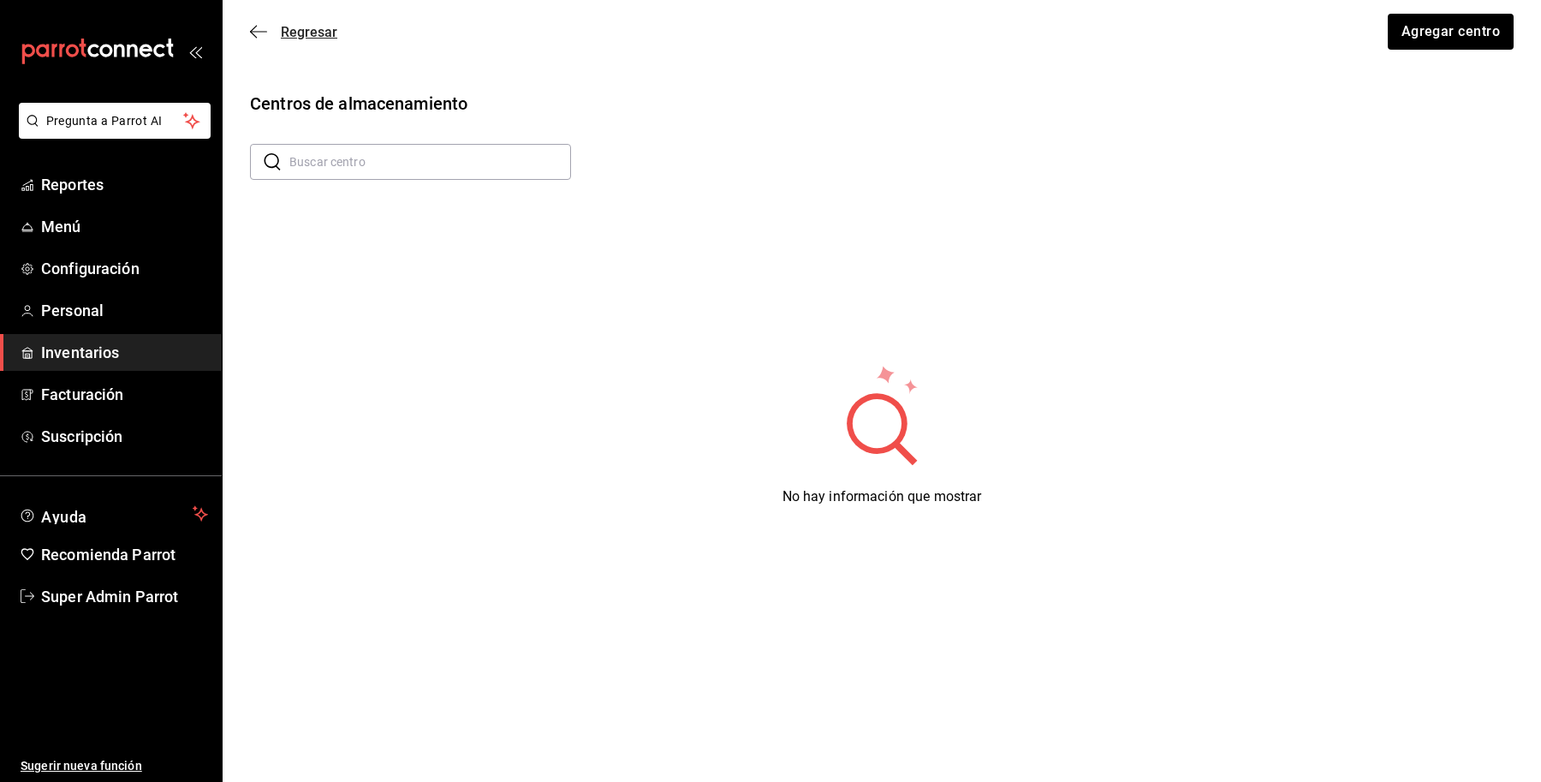
click at [292, 32] on span "Regresar" at bounding box center [309, 32] width 56 height 16
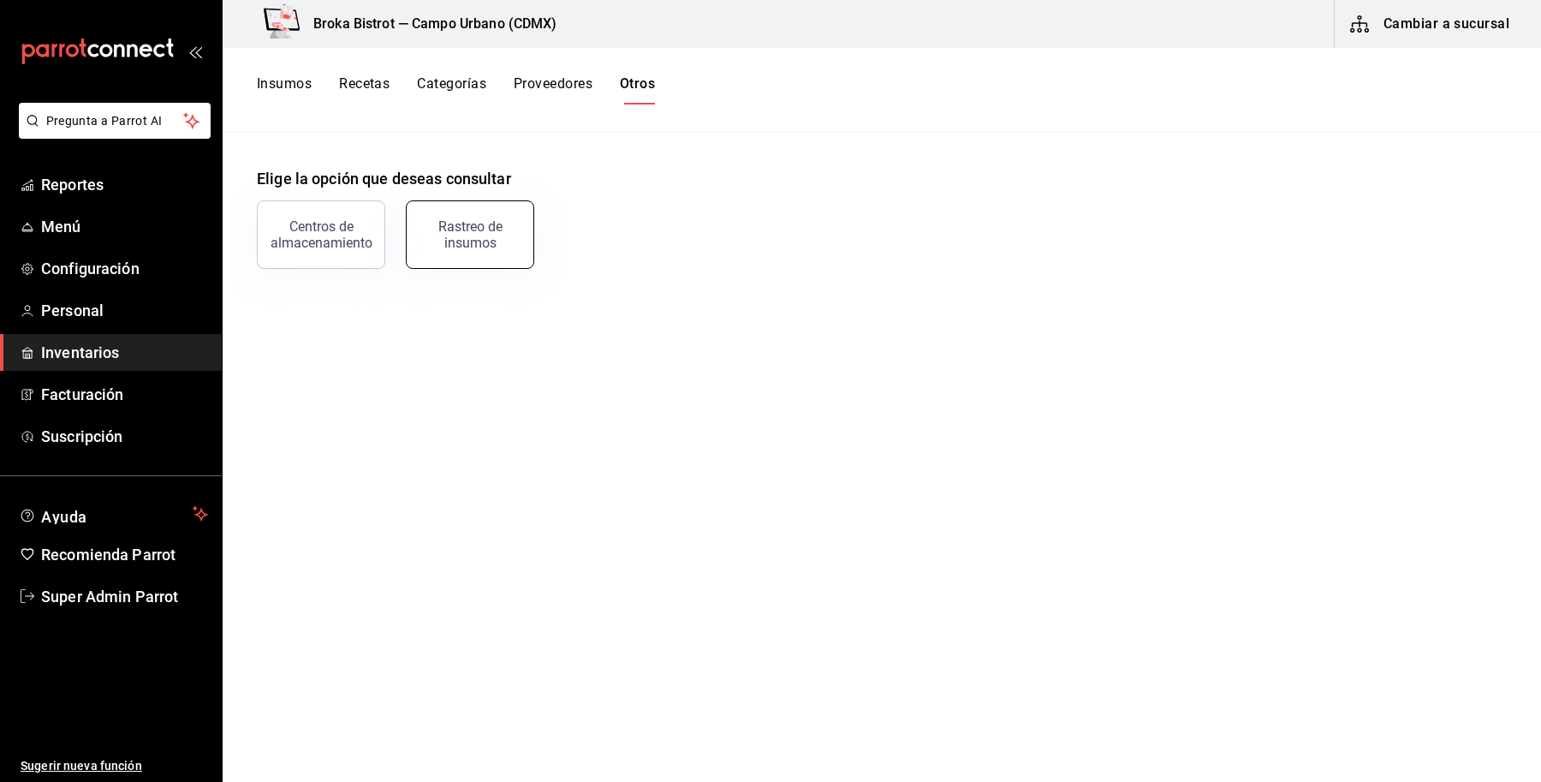
click at [520, 220] on button "Rastreo de insumos" at bounding box center [470, 234] width 128 height 68
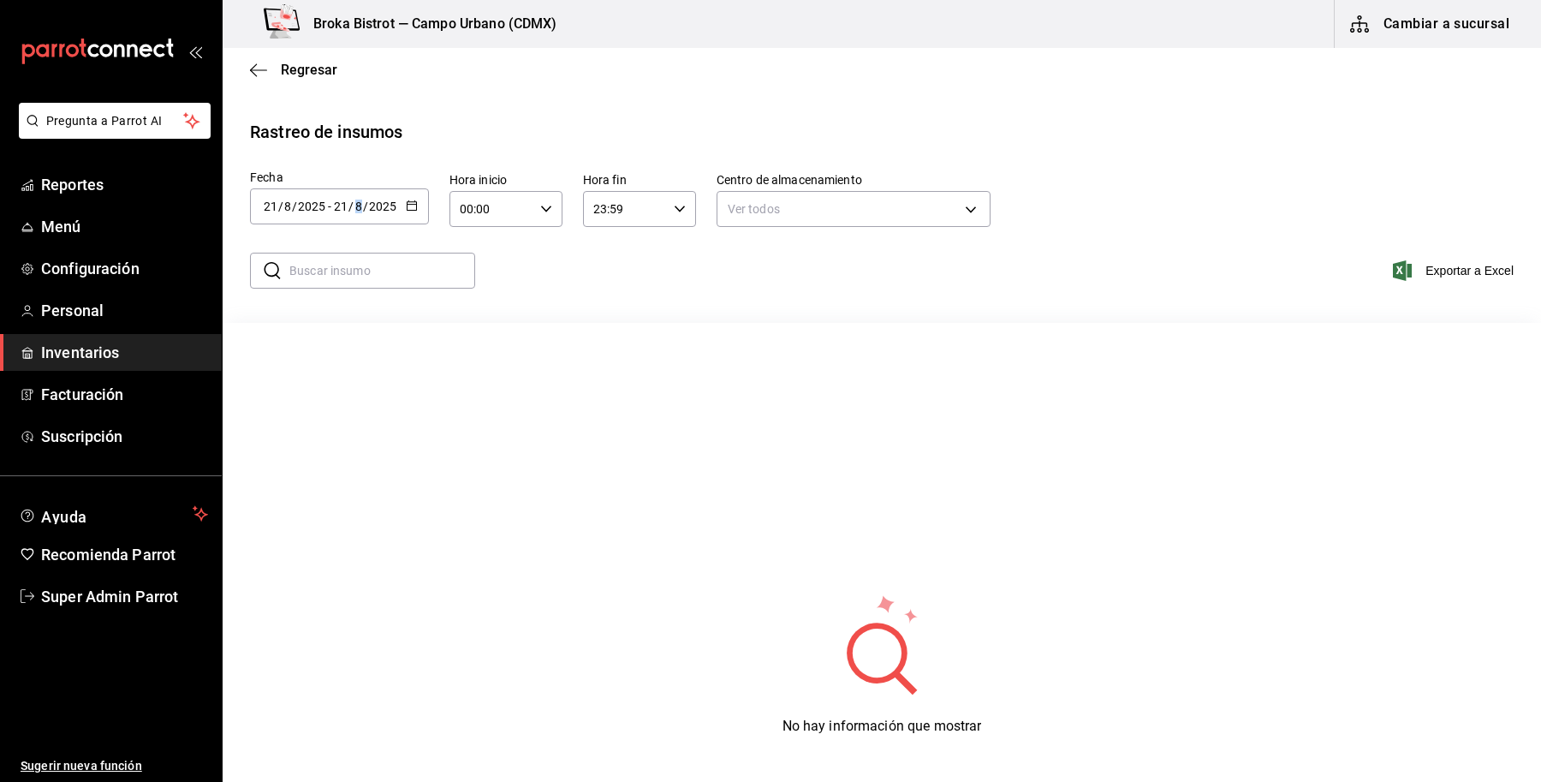
click at [360, 199] on div "[DATE] [DATE]" at bounding box center [364, 206] width 67 height 14
click at [353, 412] on li "Mes actual" at bounding box center [331, 414] width 162 height 39
type input "[DATE]"
type input "1"
click at [429, 263] on input "text" at bounding box center [382, 270] width 186 height 34
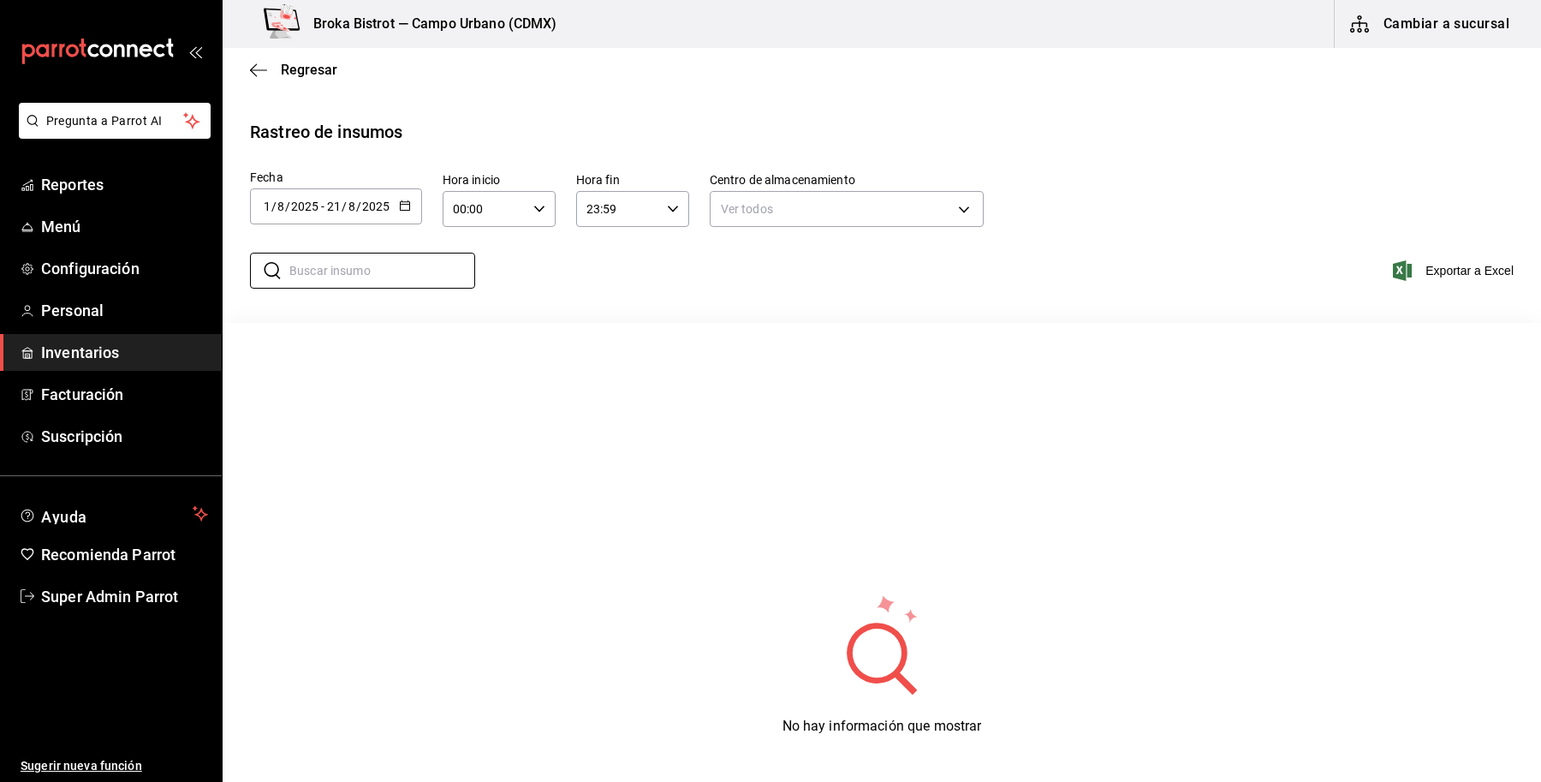
click at [659, 246] on div "​ ​ Exportar a Excel" at bounding box center [875, 281] width 1332 height 70
click at [829, 191] on body "Pregunta a Parrot AI Reportes Menú Configuración Personal Inventarios Facturaci…" at bounding box center [770, 389] width 1541 height 778
click at [835, 305] on ul "Ver todos Campo Urbano (CDMX)" at bounding box center [846, 276] width 272 height 70
click at [829, 287] on li "Campo Urbano (CDMX)" at bounding box center [846, 290] width 272 height 28
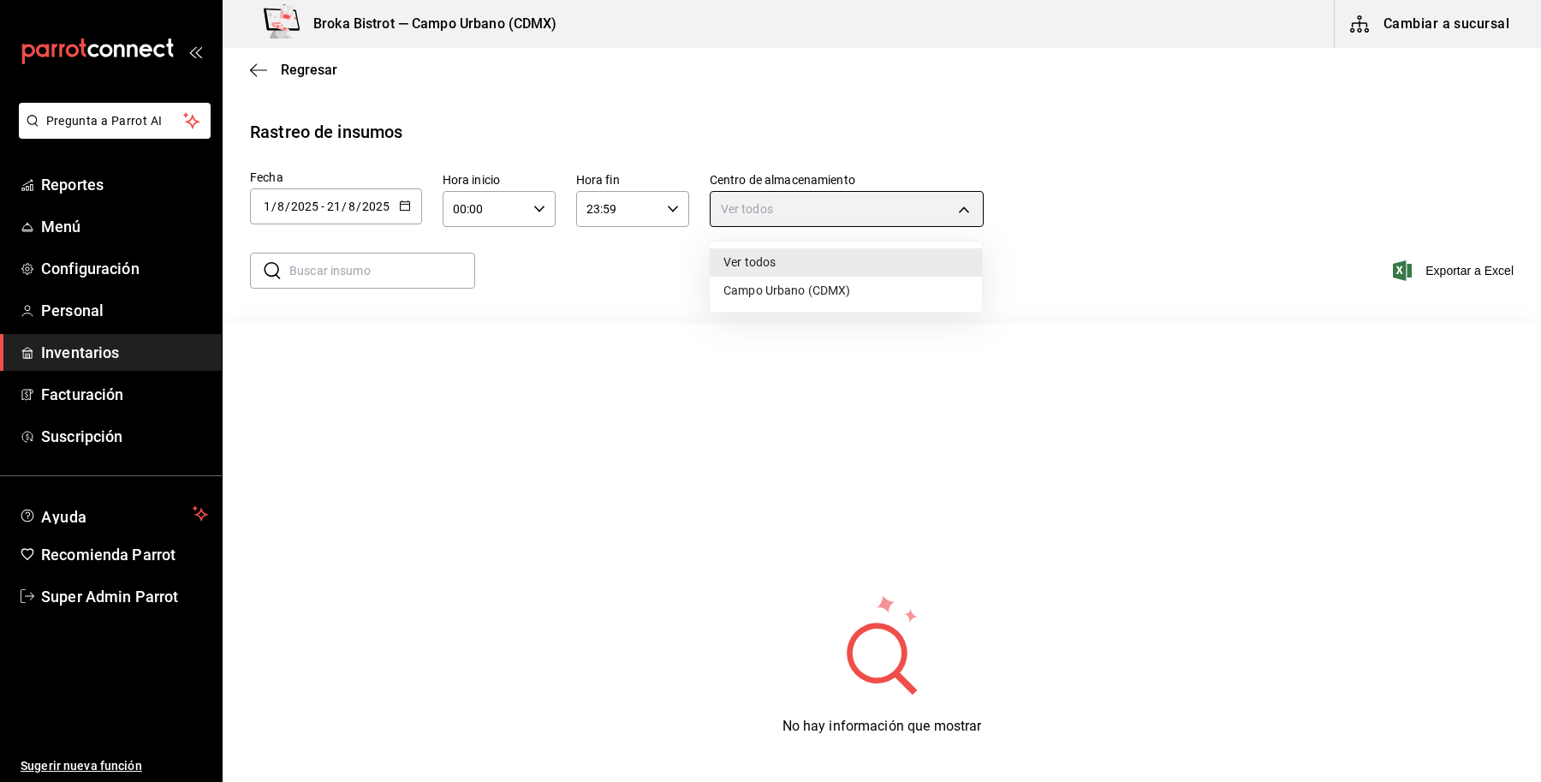
type input "6c962e17-cc56-4560-95dd-97567e78e767"
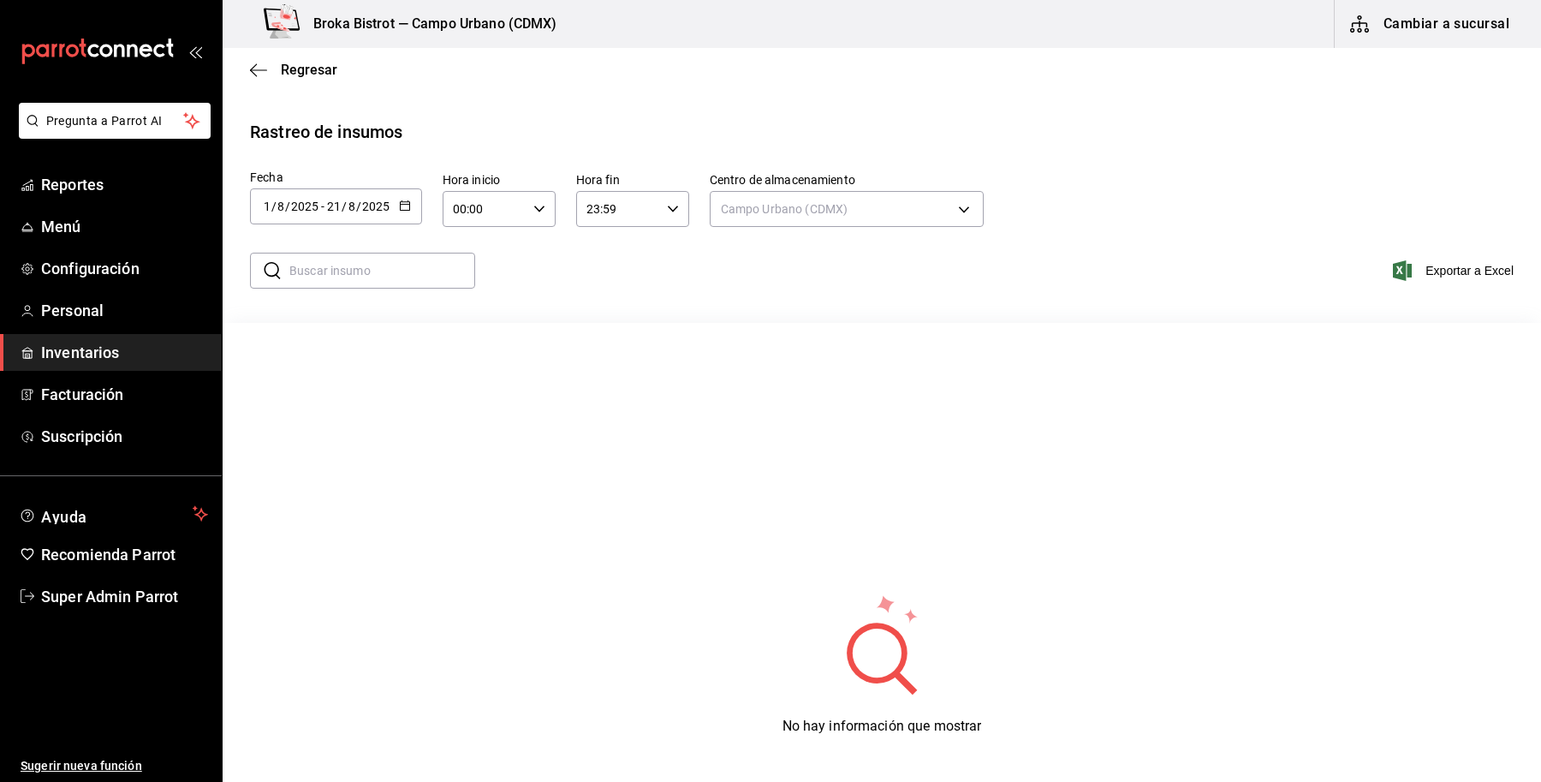
click at [392, 201] on div "[DATE] [DATE] - [DATE] [DATE]" at bounding box center [336, 206] width 172 height 36
click at [318, 485] on li "Último año" at bounding box center [331, 492] width 162 height 39
type input "[DATE]"
type input "1"
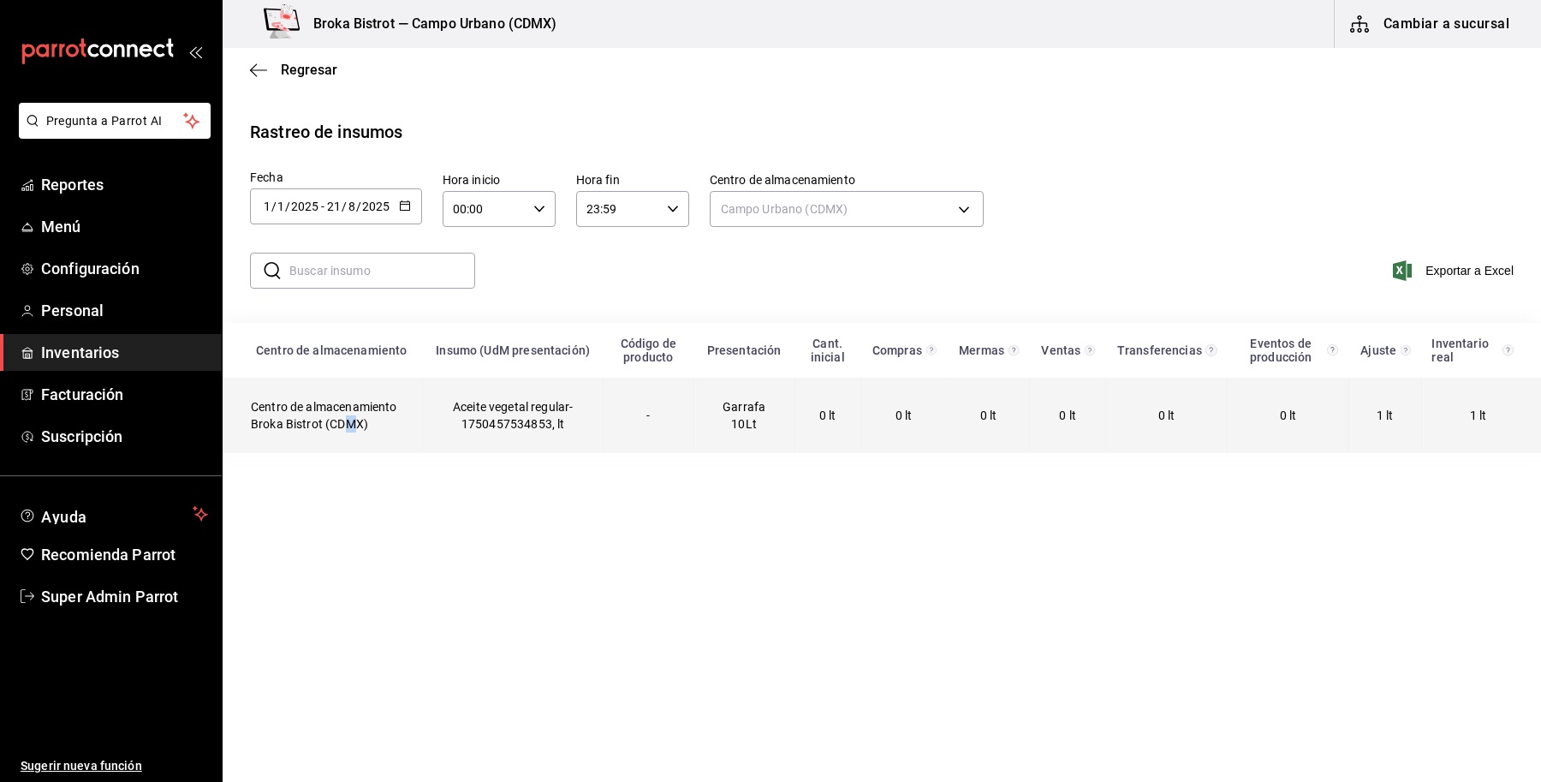
click at [349, 421] on td "Centro de almacenamiento Broka Bistrot (CDMX)" at bounding box center [322, 415] width 199 height 75
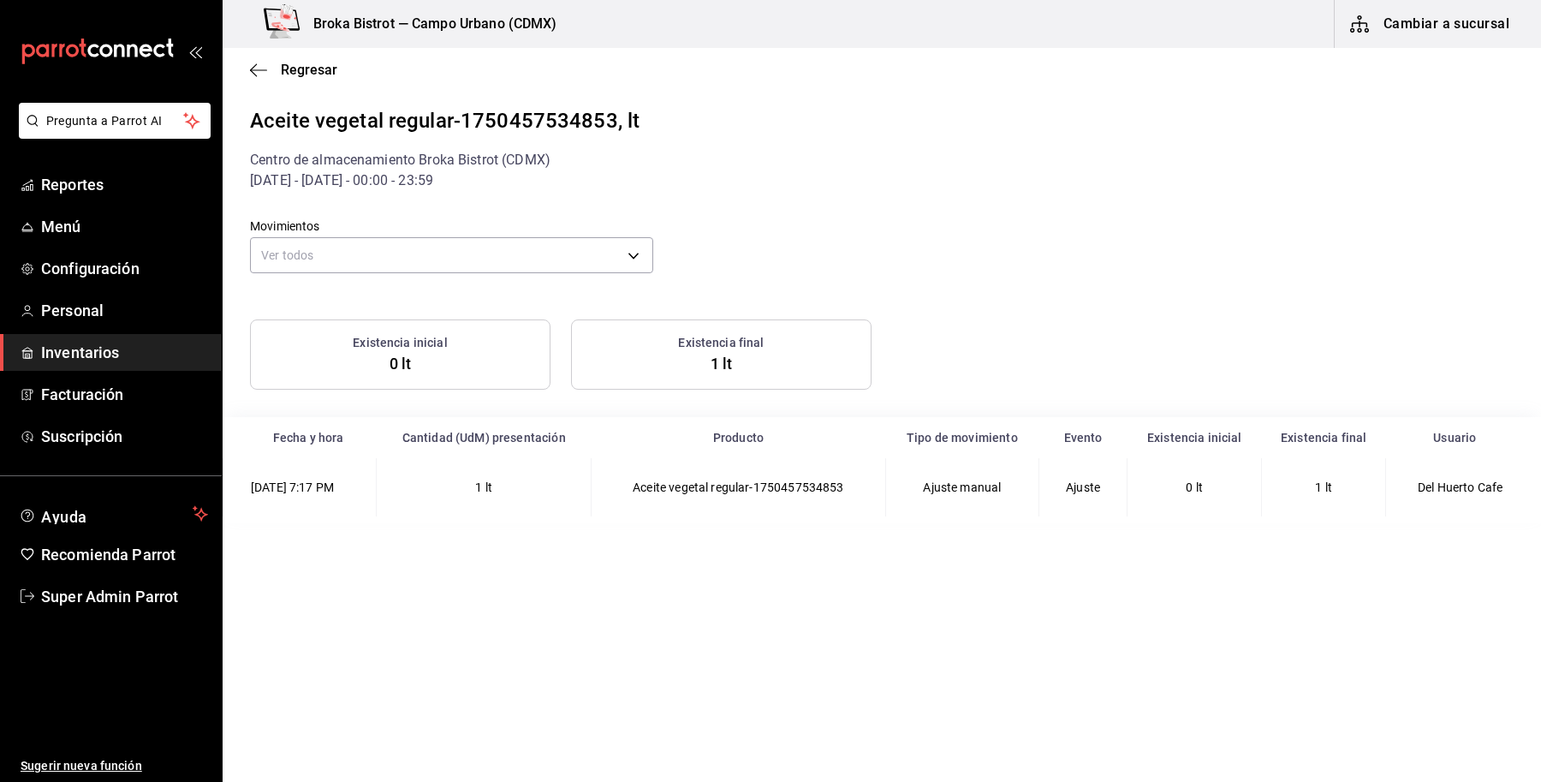
click at [345, 485] on td "[DATE] 7:17 PM" at bounding box center [299, 487] width 153 height 58
click at [272, 68] on span "Regresar" at bounding box center [293, 70] width 87 height 16
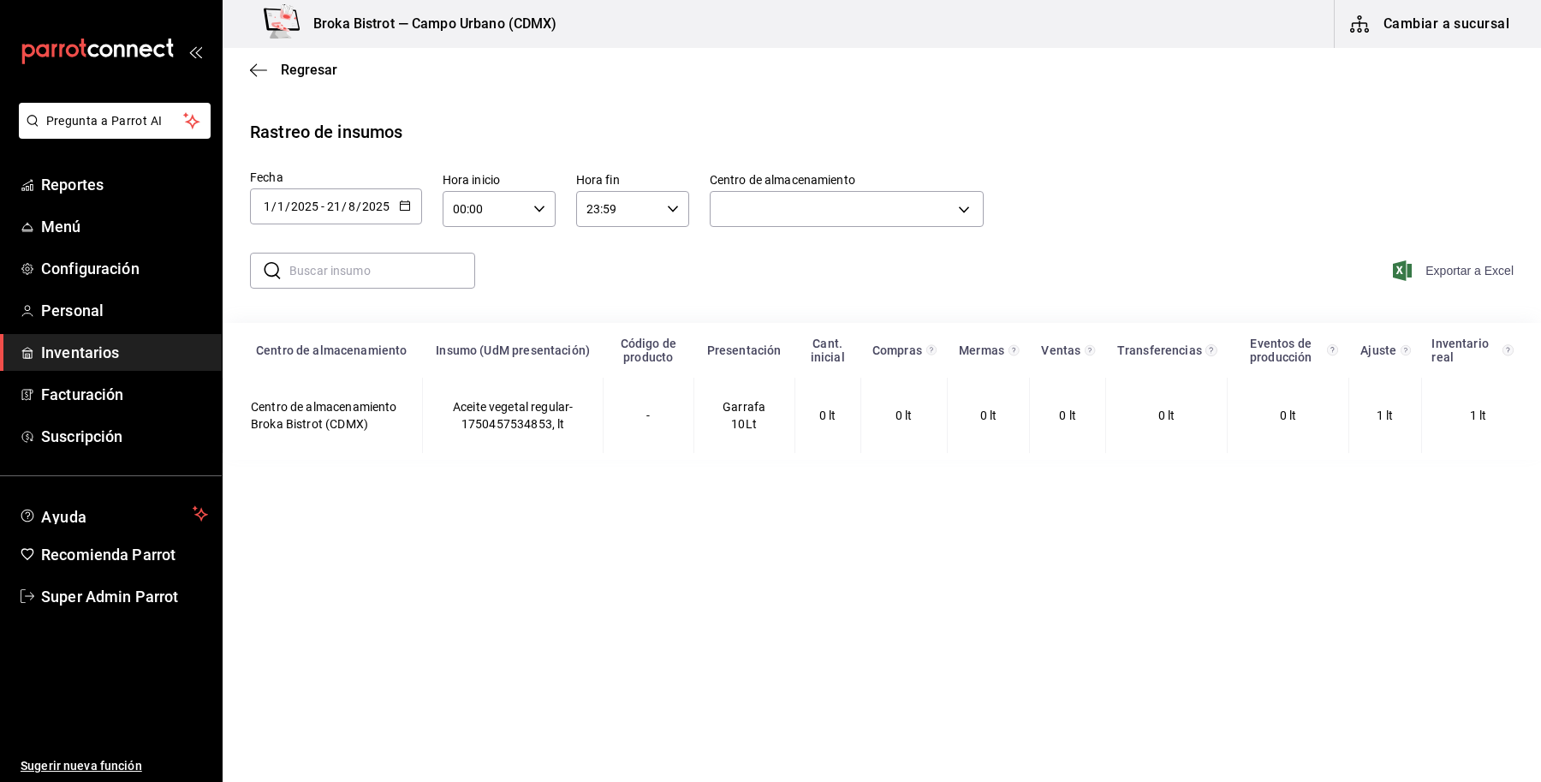
click at [1461, 265] on span "Exportar a Excel" at bounding box center [1454, 270] width 117 height 21
